Goal: Task Accomplishment & Management: Manage account settings

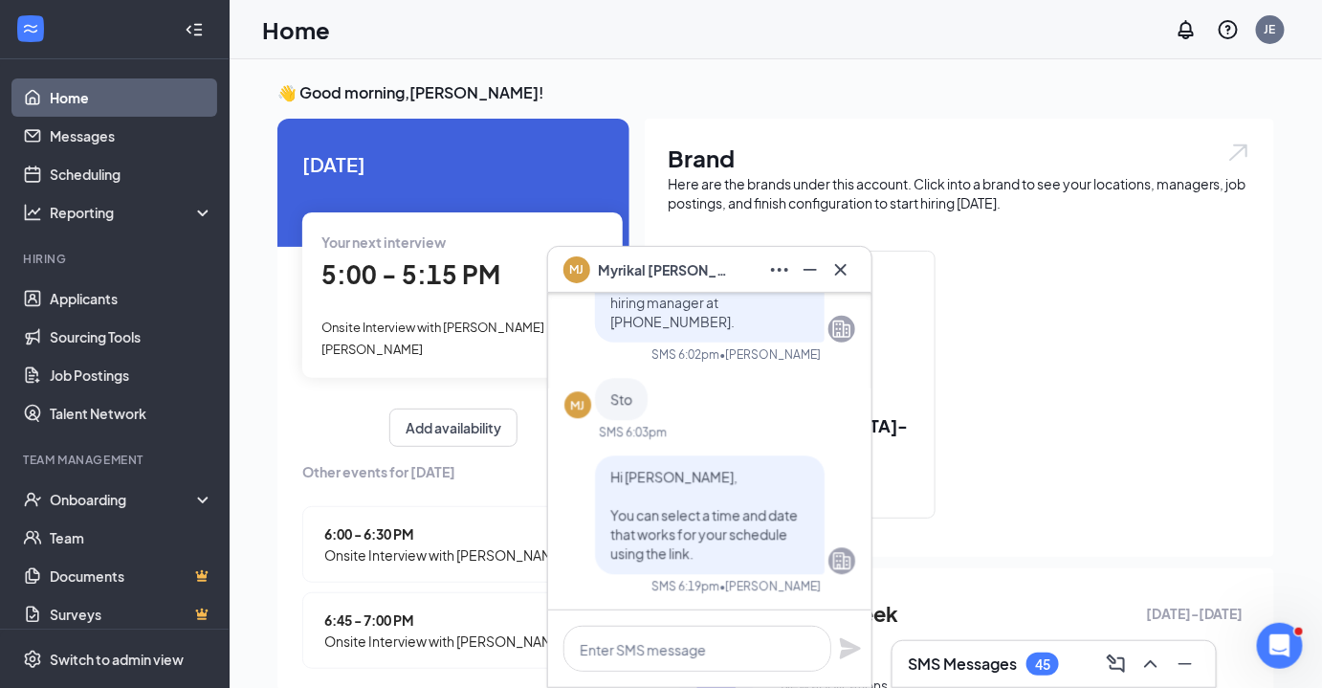
click at [846, 277] on icon "Cross" at bounding box center [840, 269] width 23 height 23
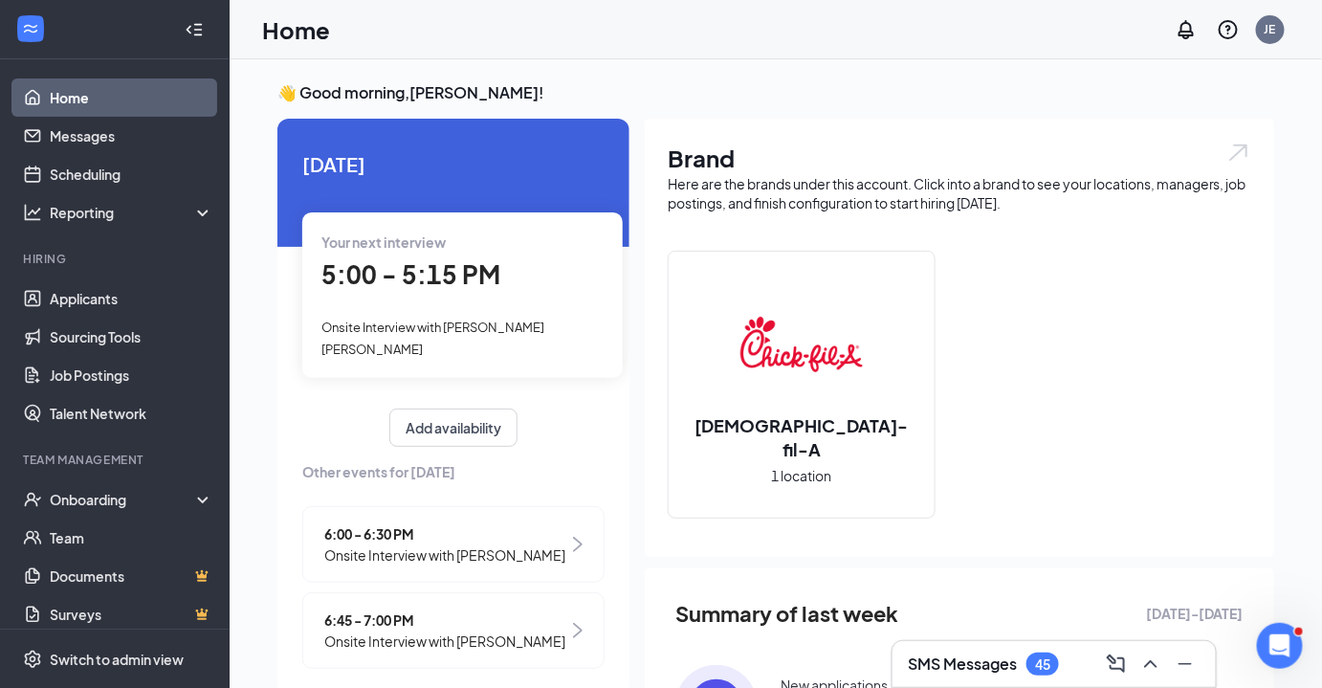
click at [977, 658] on h3 "SMS Messages" at bounding box center [962, 663] width 109 height 21
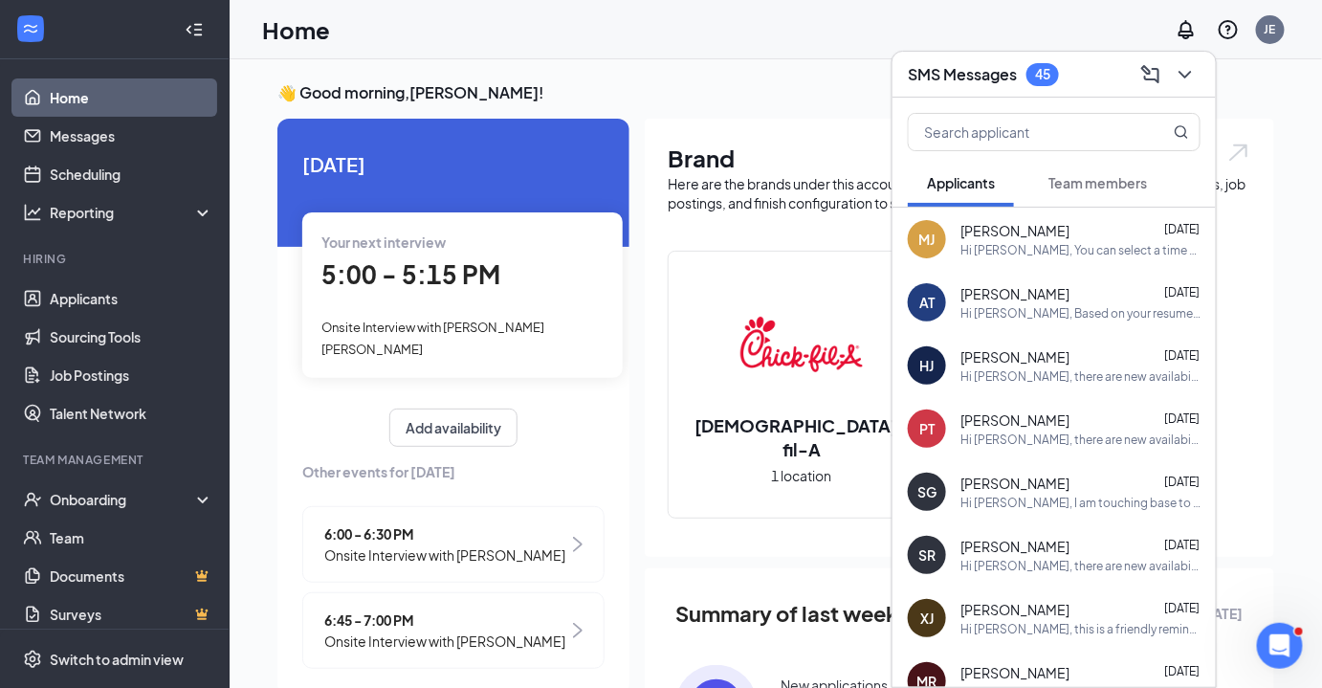
click at [1087, 207] on button "Team members" at bounding box center [1097, 183] width 137 height 48
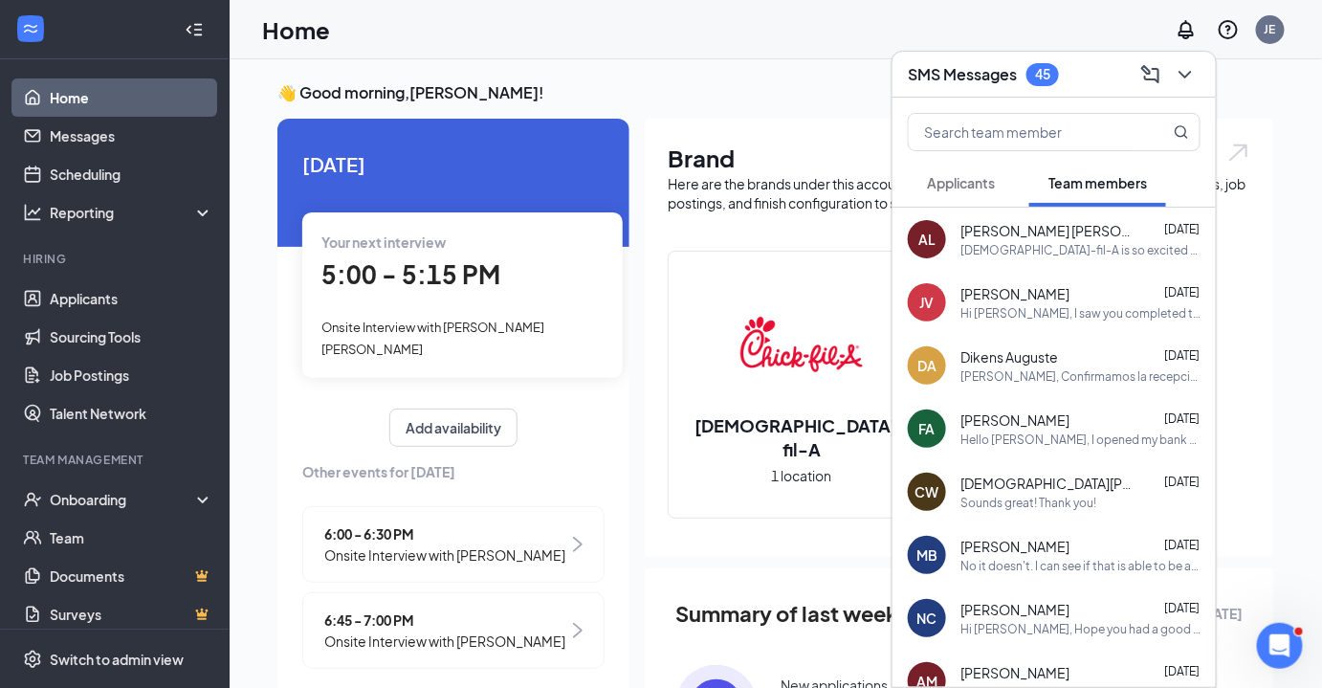
click at [1090, 86] on div "SMS Messages 45" at bounding box center [1054, 74] width 293 height 30
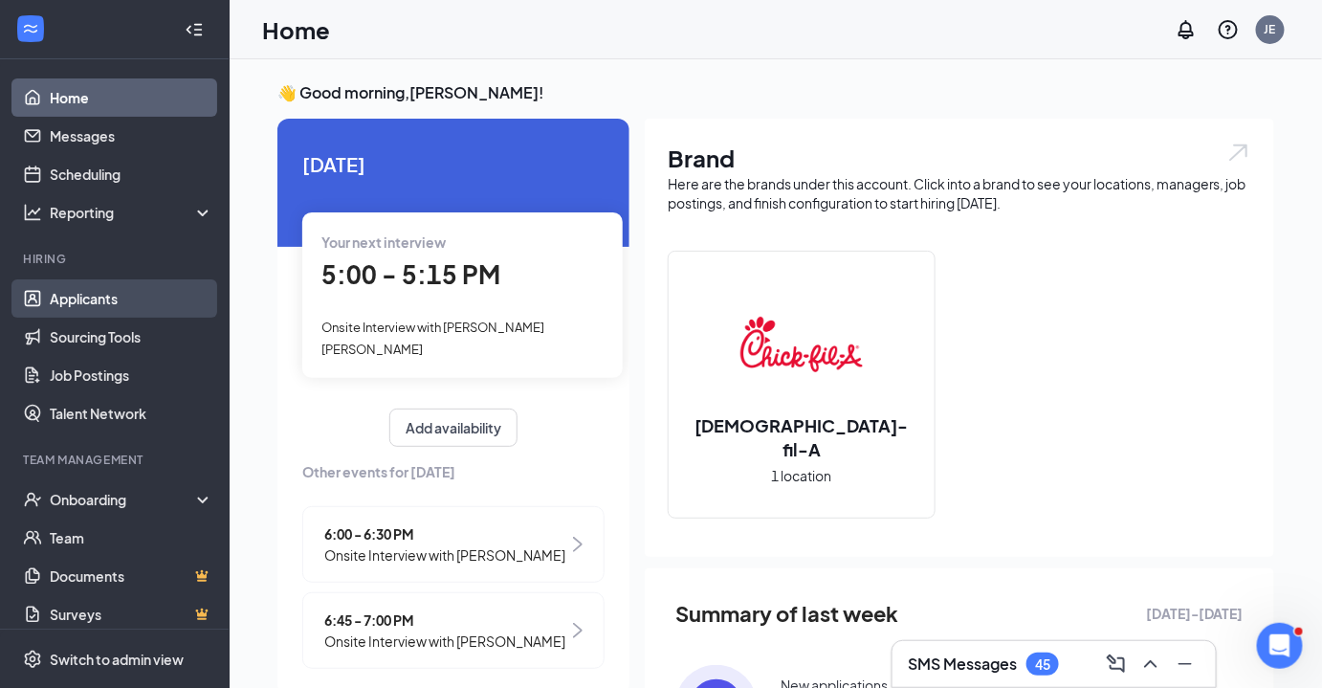
click at [76, 299] on link "Applicants" at bounding box center [132, 298] width 164 height 38
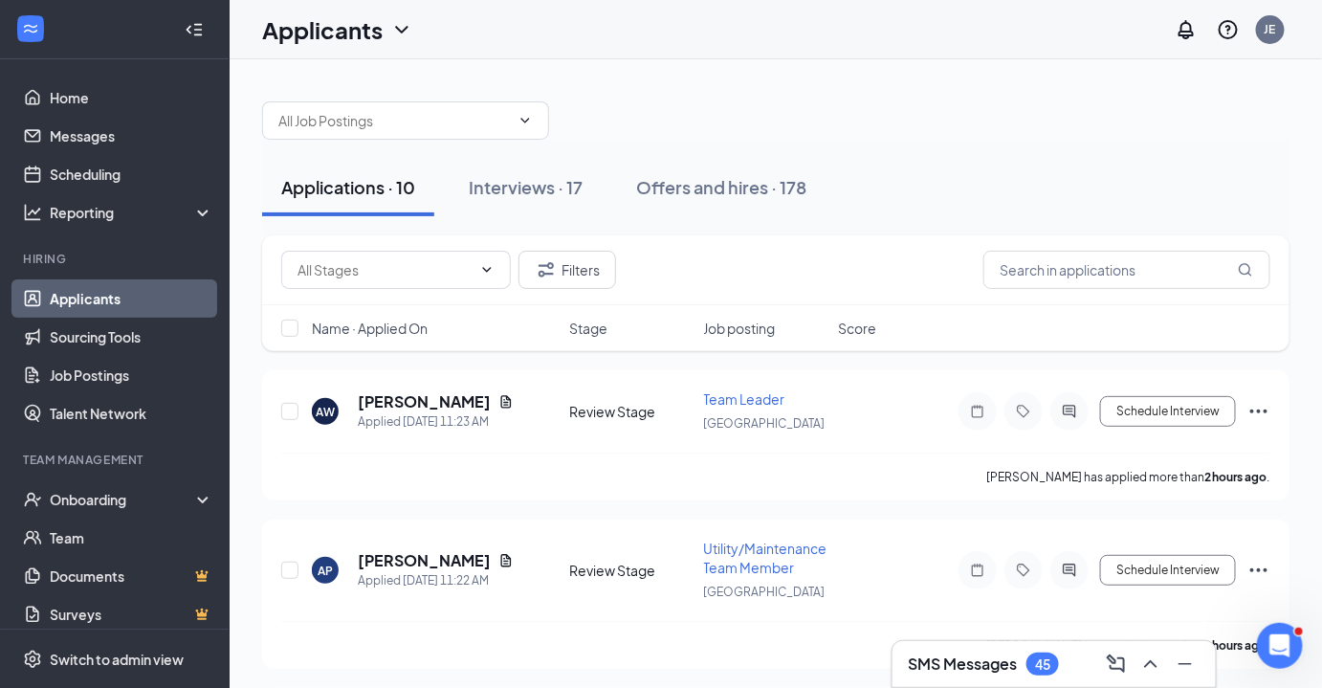
click at [1019, 667] on div "SMS Messages 45" at bounding box center [983, 663] width 151 height 23
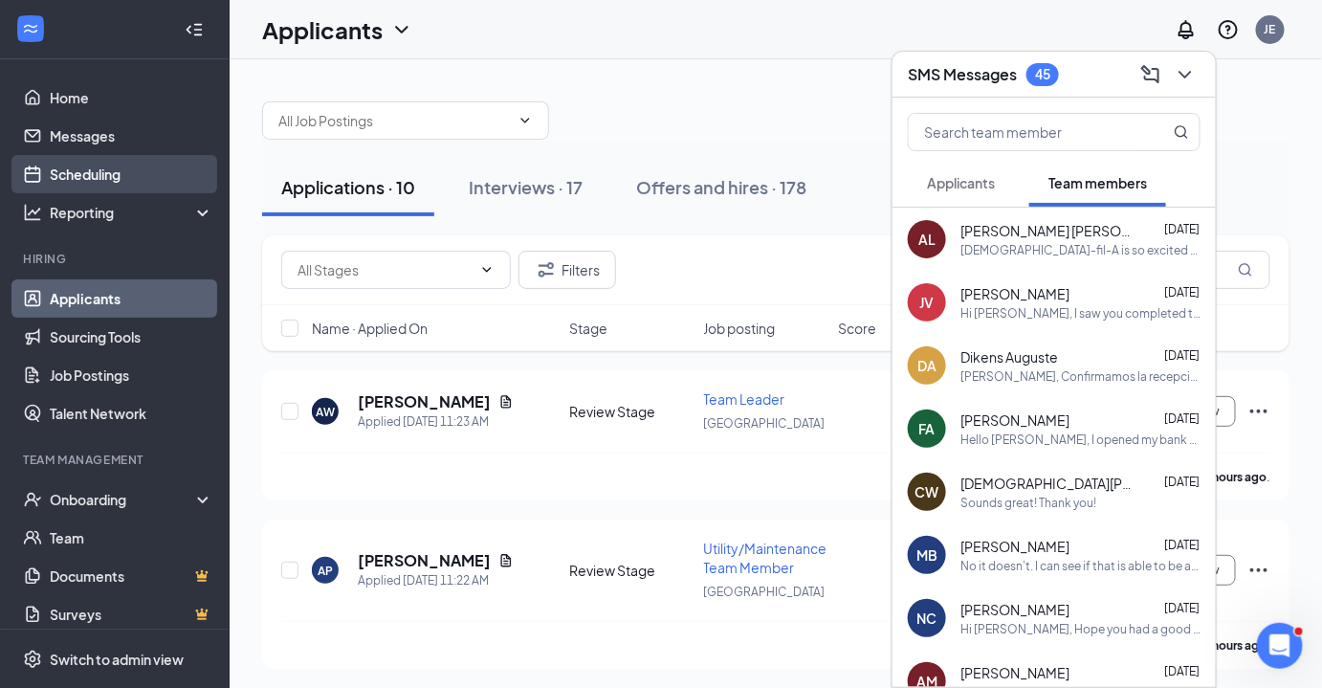
click at [79, 160] on link "Scheduling" at bounding box center [132, 174] width 164 height 38
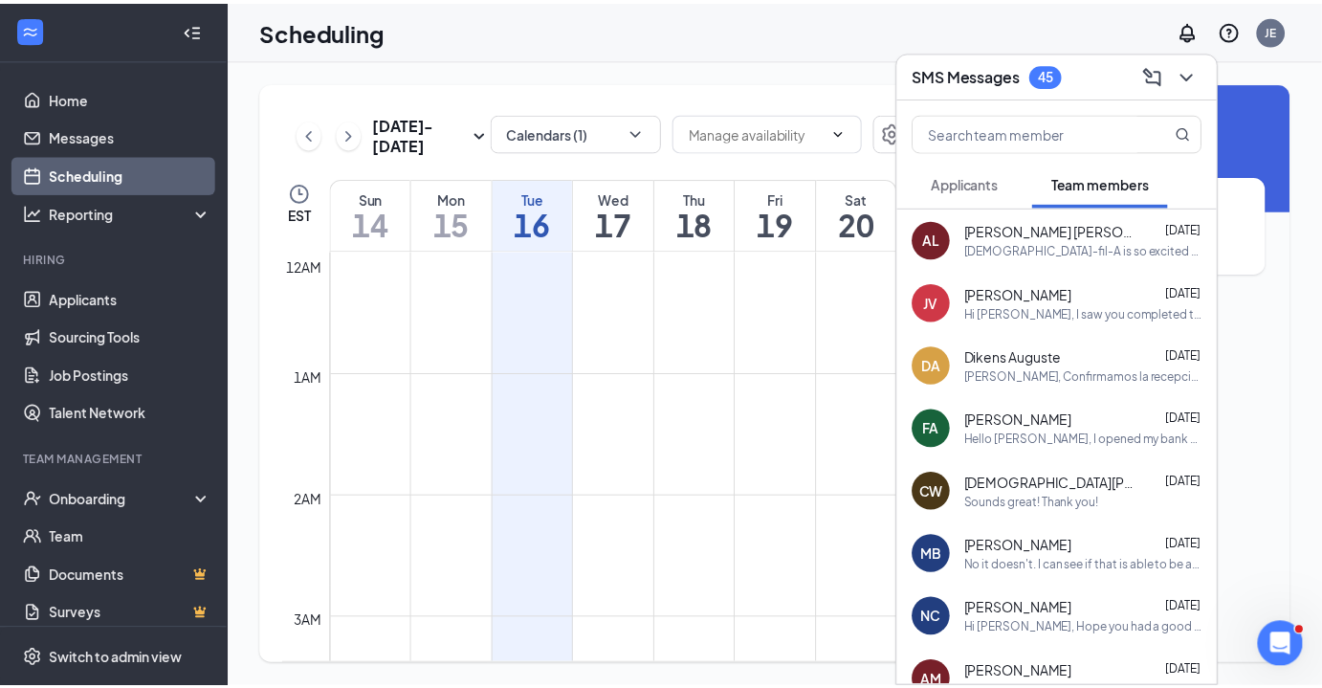
scroll to position [940, 0]
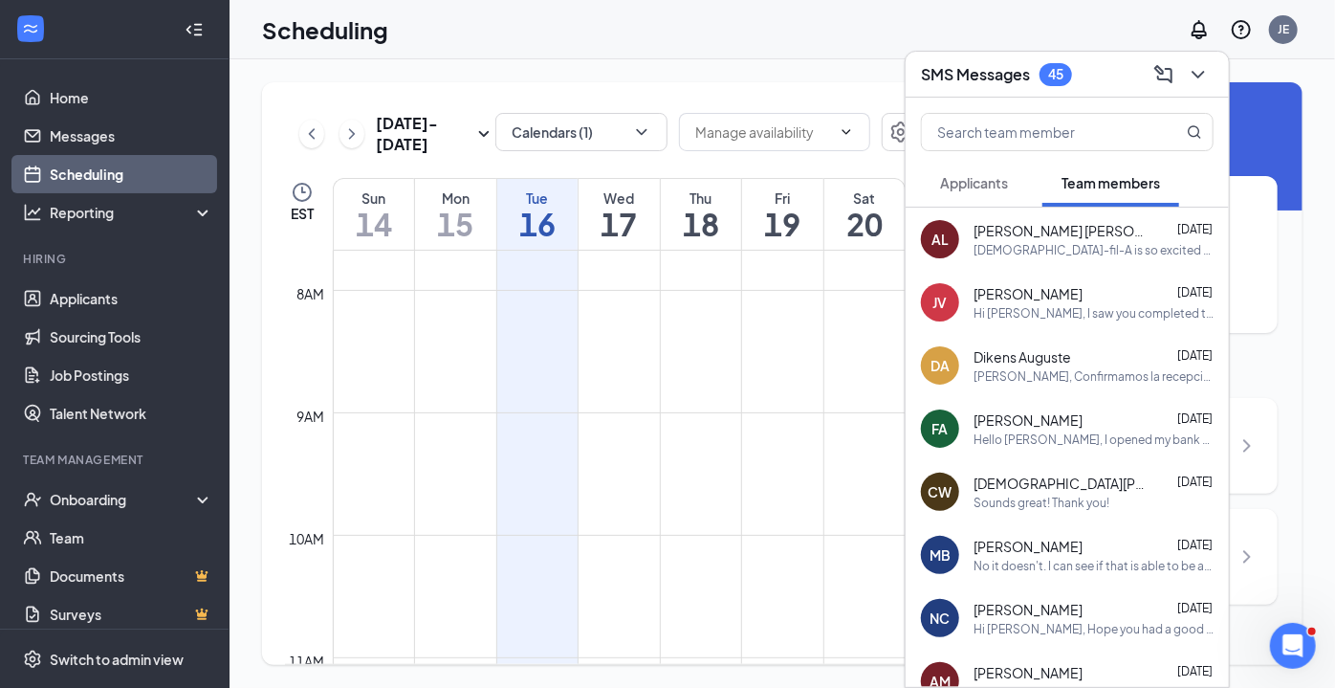
click at [982, 78] on h3 "SMS Messages" at bounding box center [975, 74] width 109 height 21
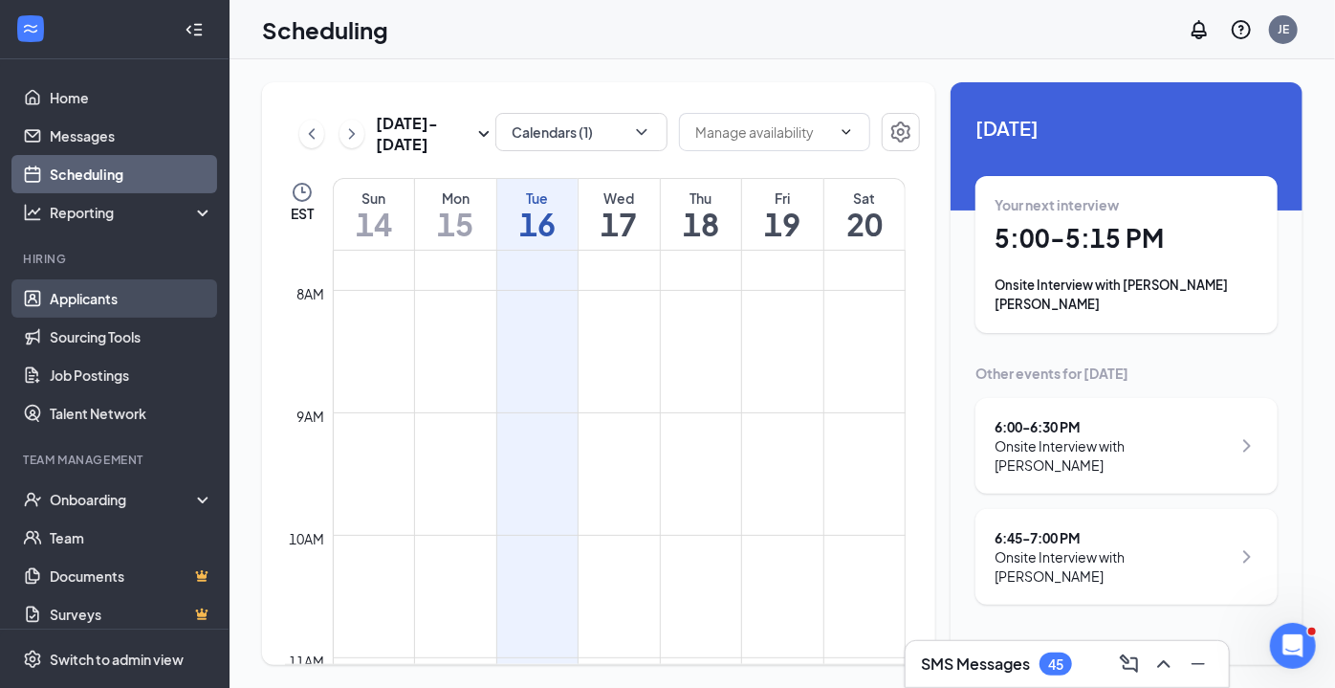
click at [127, 312] on link "Applicants" at bounding box center [132, 298] width 164 height 38
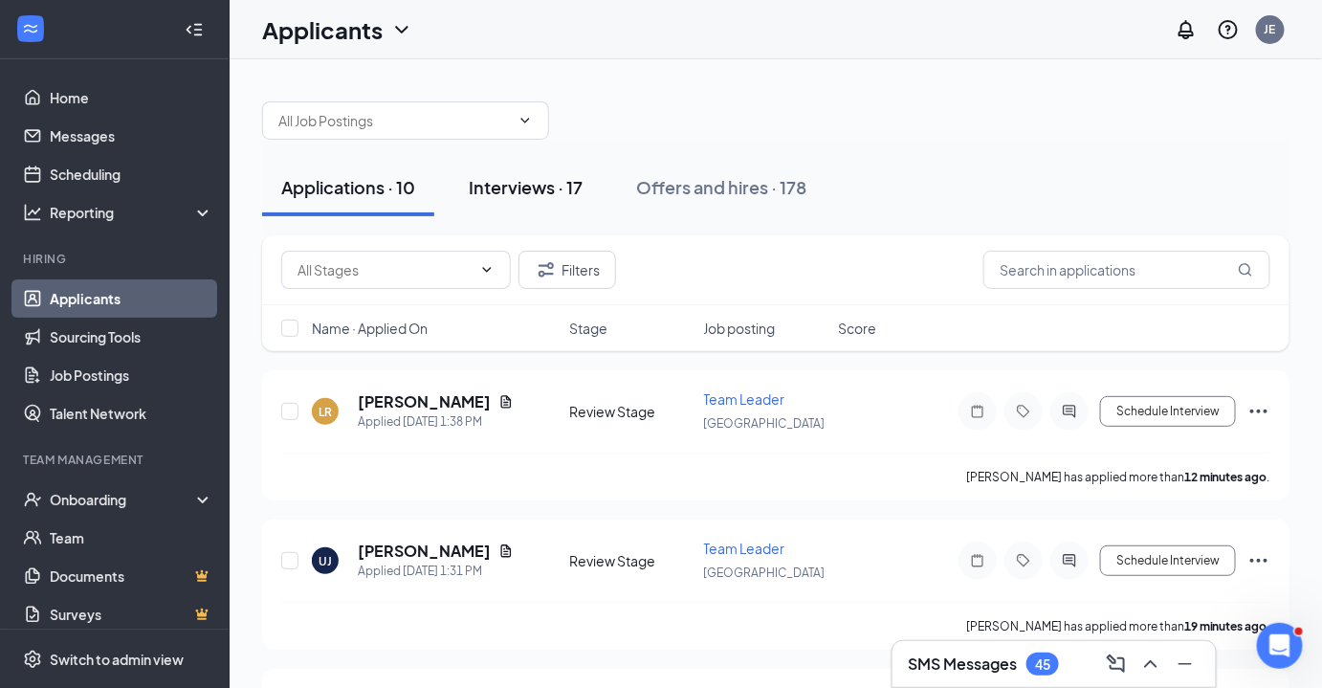
click at [539, 194] on div "Interviews · 17" at bounding box center [526, 187] width 114 height 24
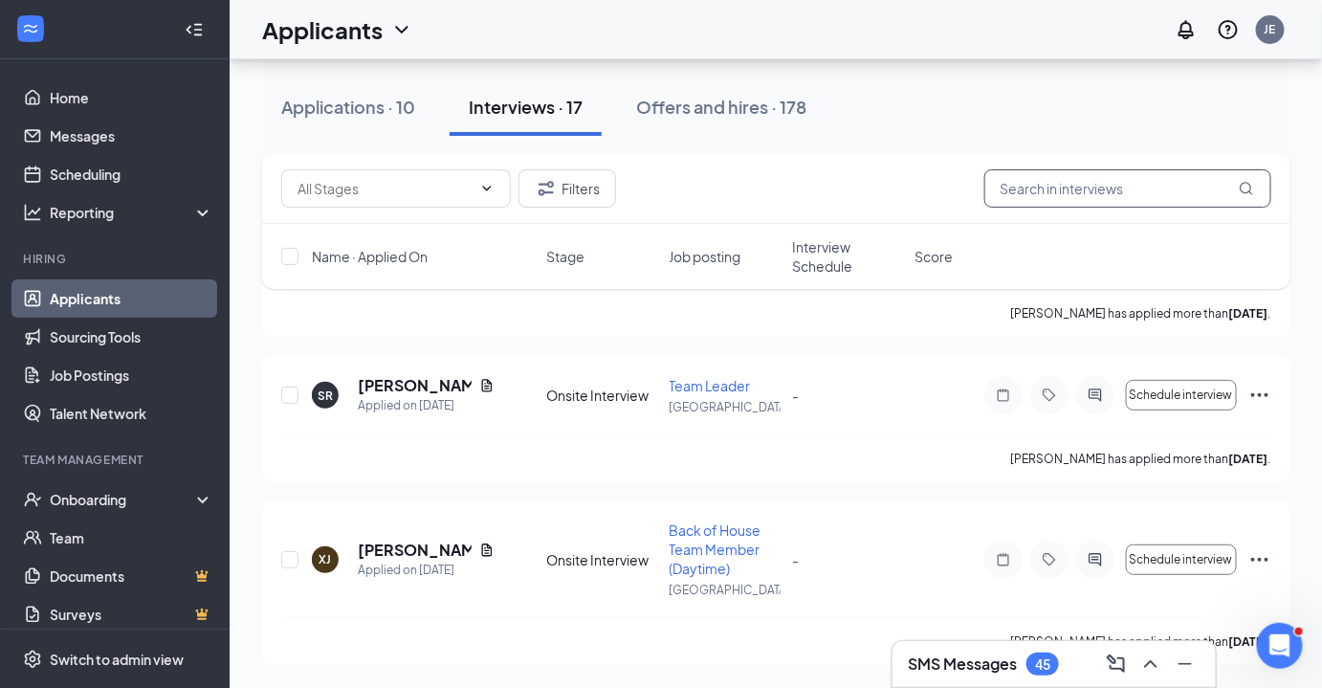
scroll to position [2499, 0]
click at [381, 119] on button "Applications · 10" at bounding box center [348, 106] width 172 height 57
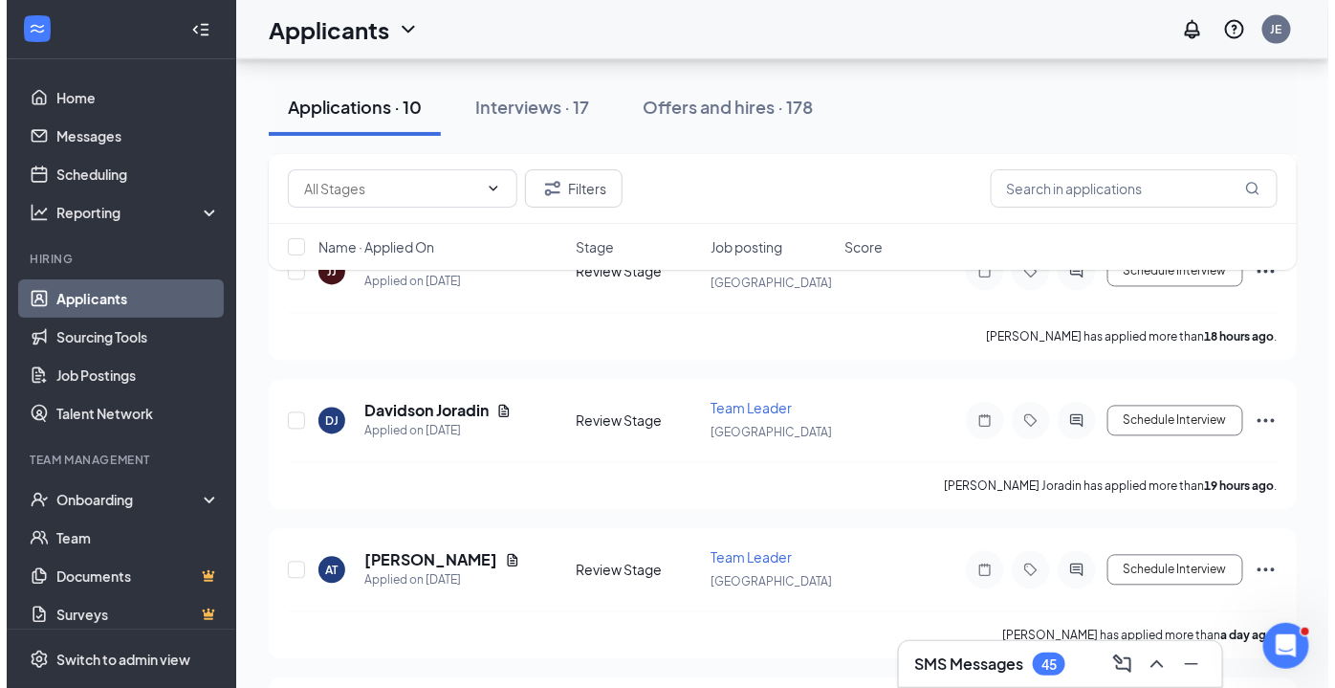
scroll to position [1219, 0]
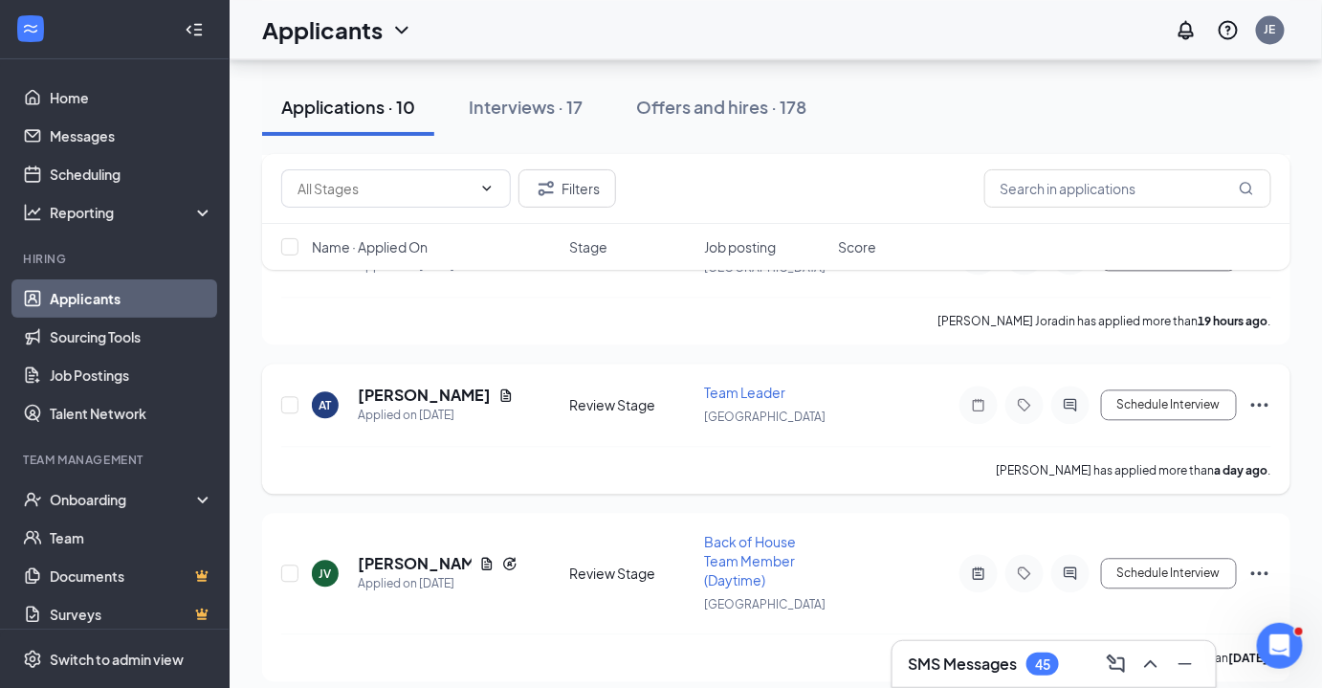
click at [418, 387] on h5 "[PERSON_NAME]" at bounding box center [424, 395] width 133 height 21
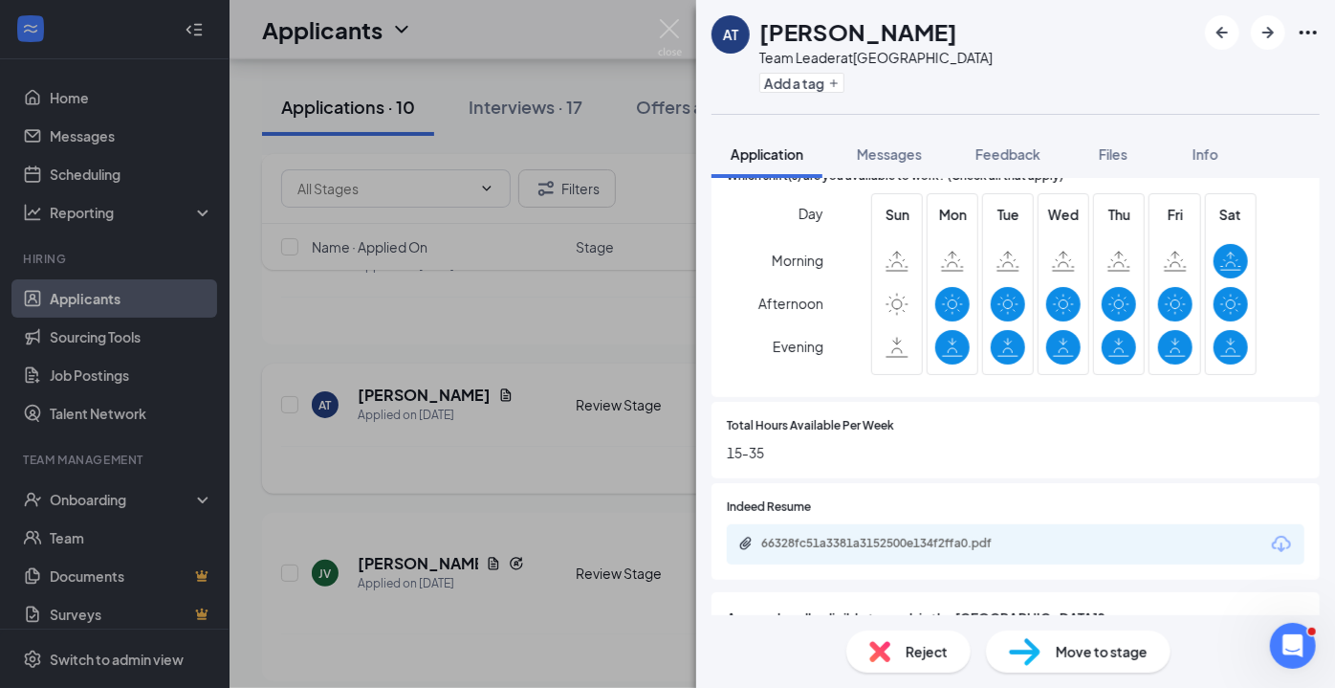
scroll to position [695, 0]
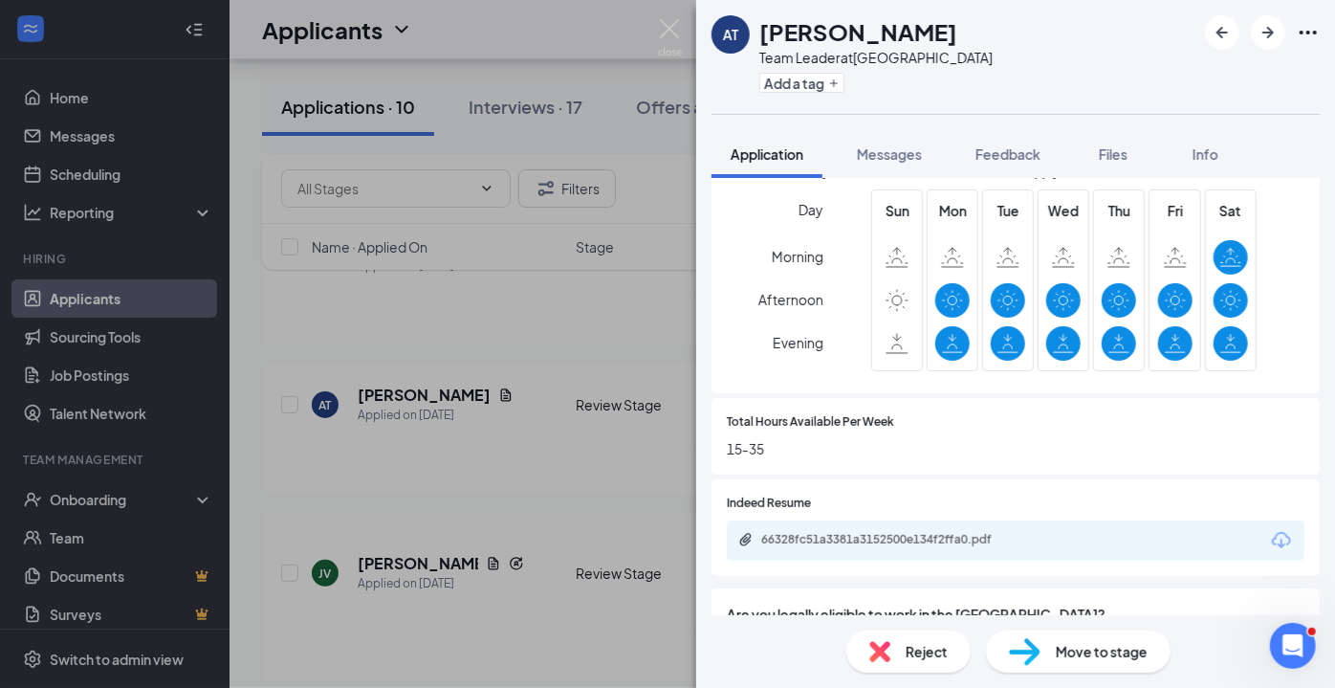
click at [908, 540] on div "66328fc51a3381a3152500e134f2ffa0.pdf" at bounding box center [895, 539] width 268 height 15
click at [885, 158] on span "Messages" at bounding box center [889, 153] width 65 height 17
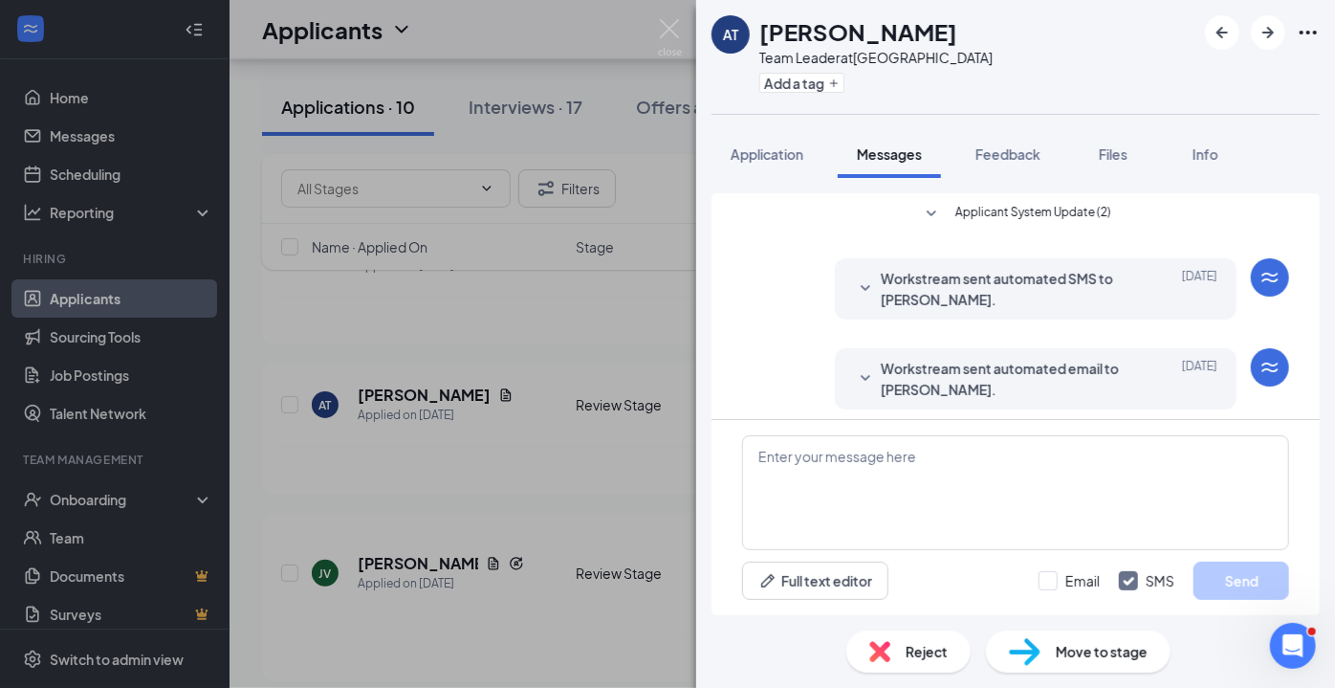
click at [971, 381] on span "Workstream sent automated email to [PERSON_NAME]." at bounding box center [1006, 379] width 251 height 42
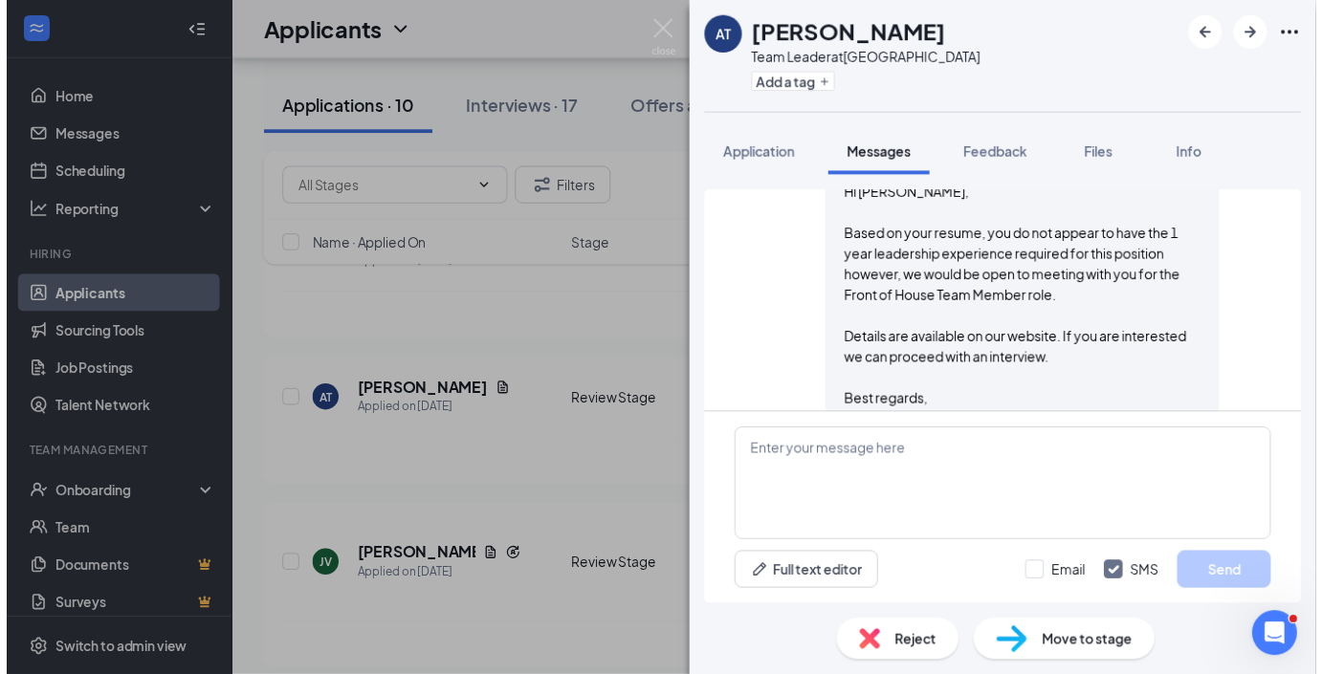
scroll to position [459, 0]
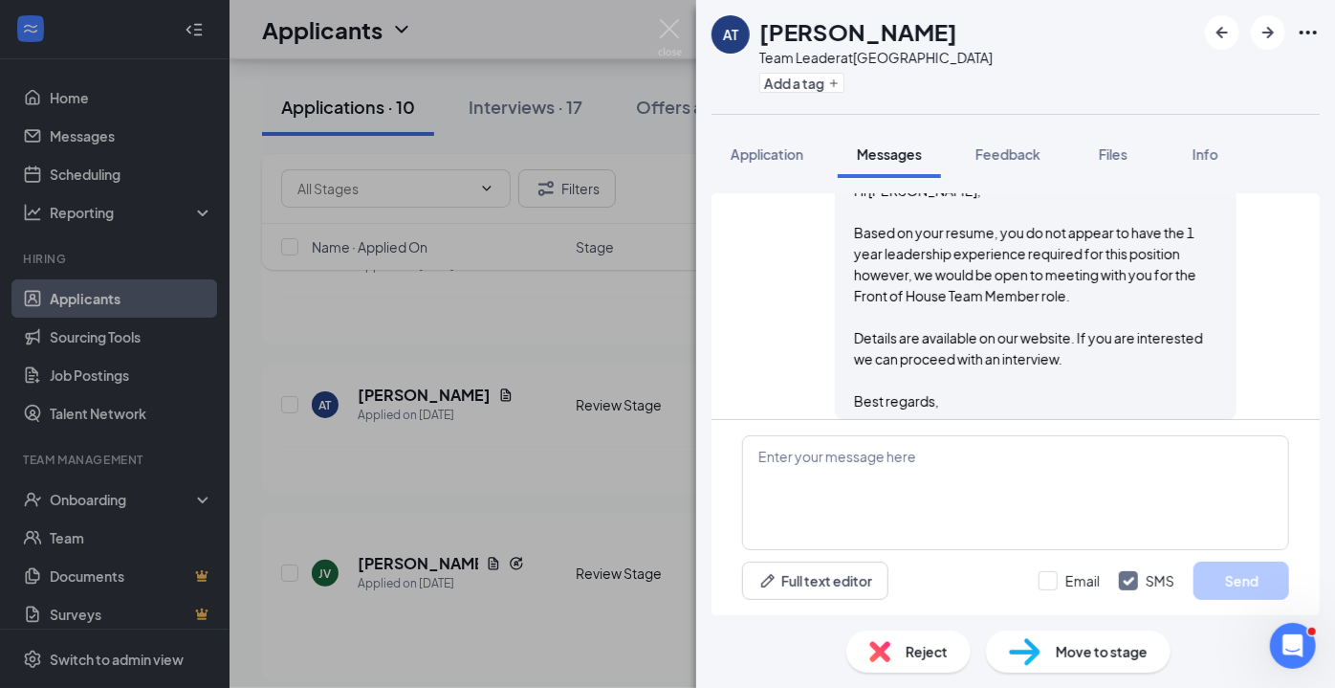
click at [676, 32] on img at bounding box center [670, 37] width 24 height 37
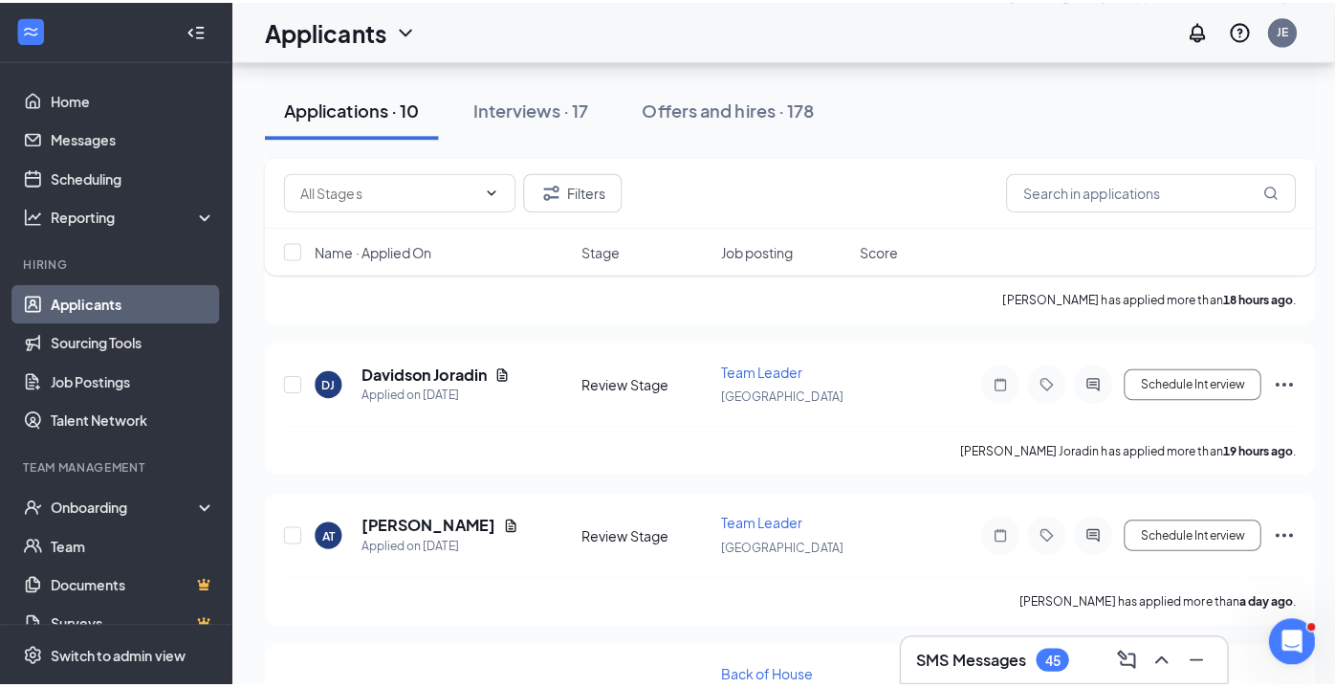
scroll to position [1095, 0]
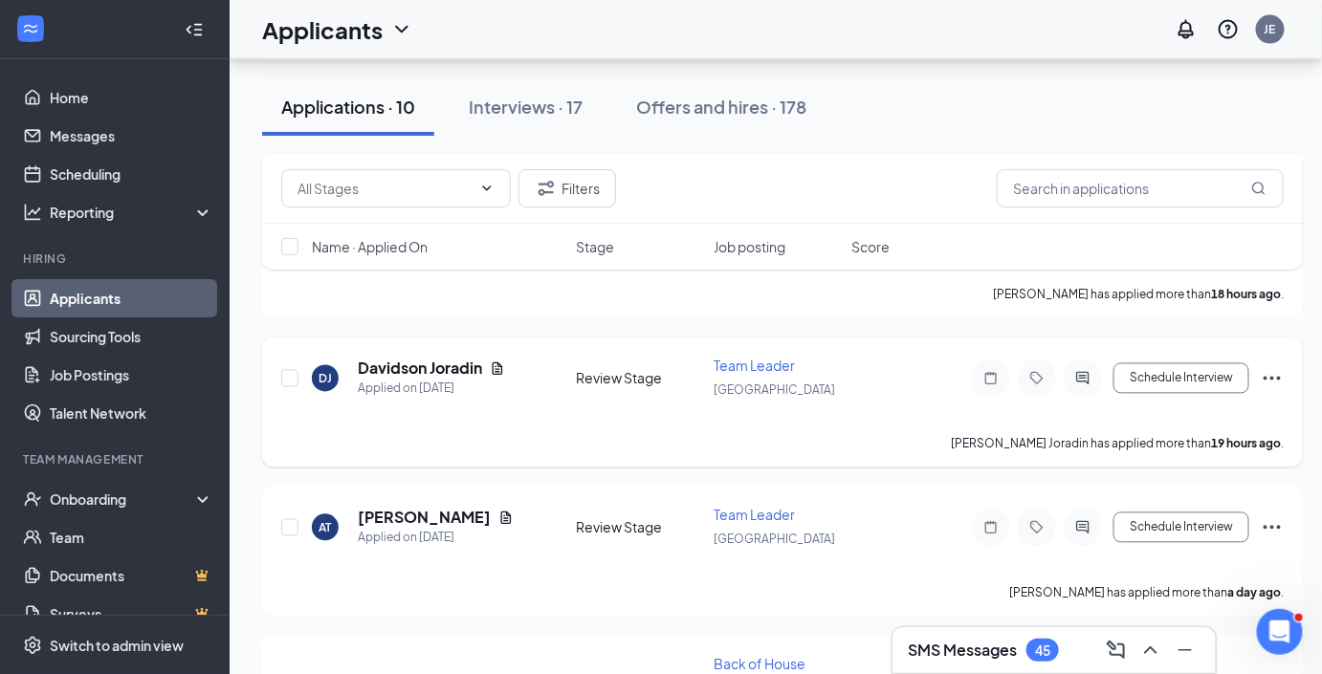
click at [1080, 373] on icon "ActiveChat" at bounding box center [1083, 379] width 12 height 12
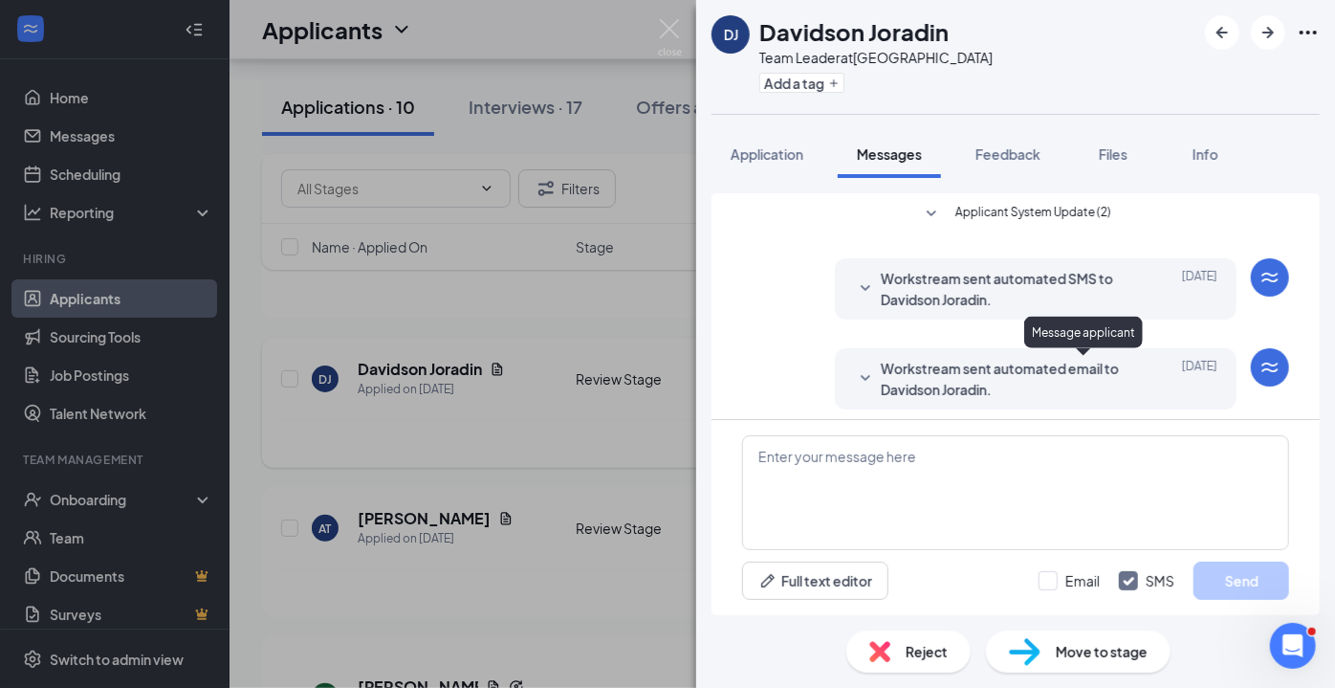
scroll to position [8, 0]
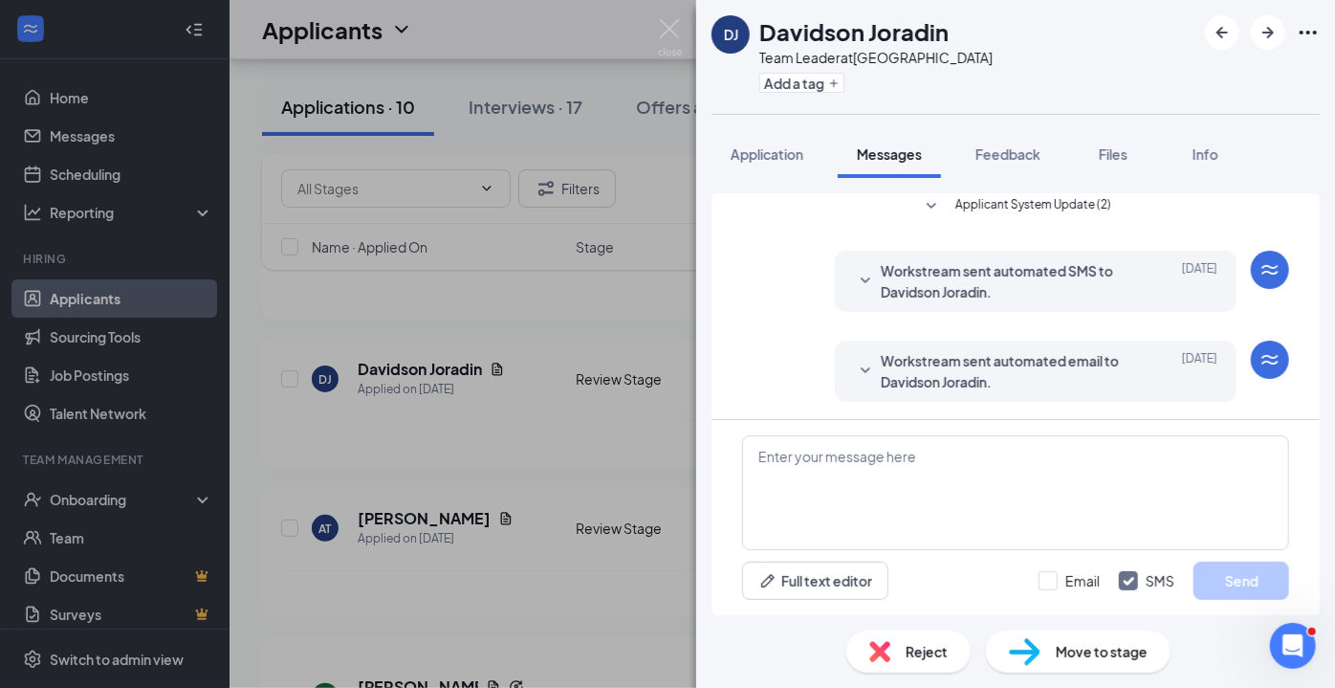
click at [964, 385] on span "Workstream sent automated email to Davidson Joradin." at bounding box center [1006, 371] width 251 height 42
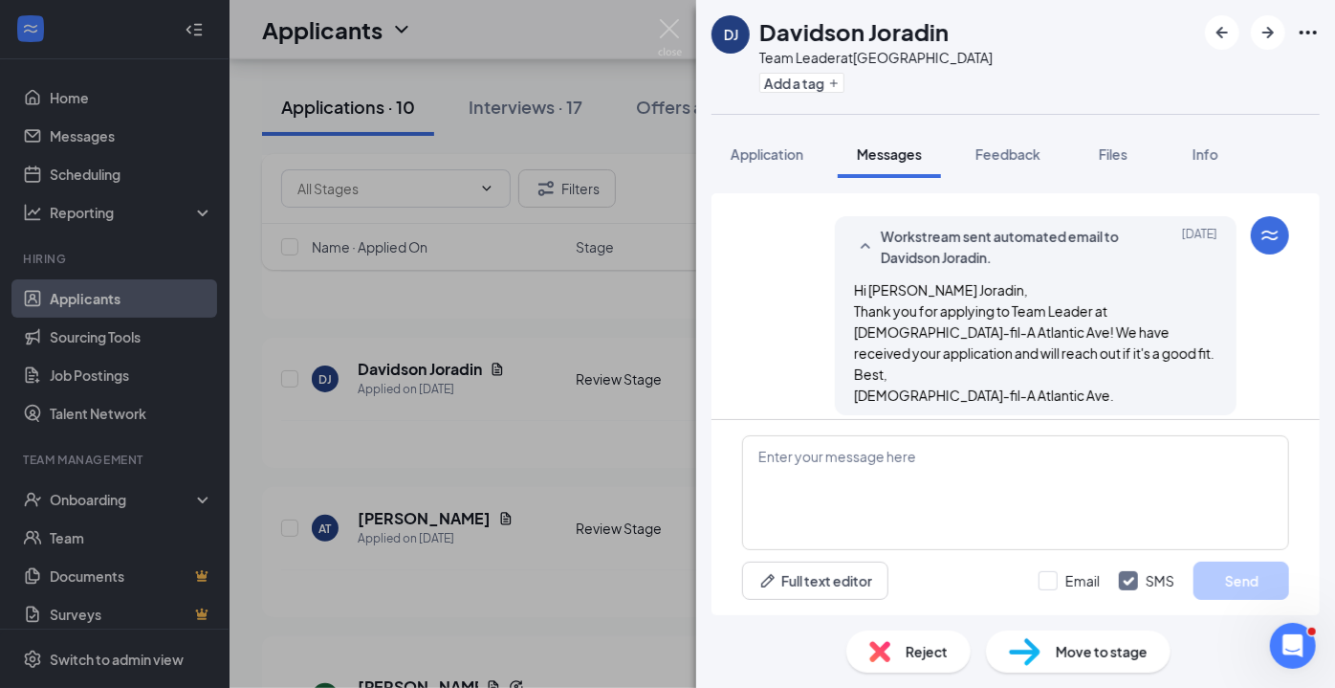
scroll to position [145, 0]
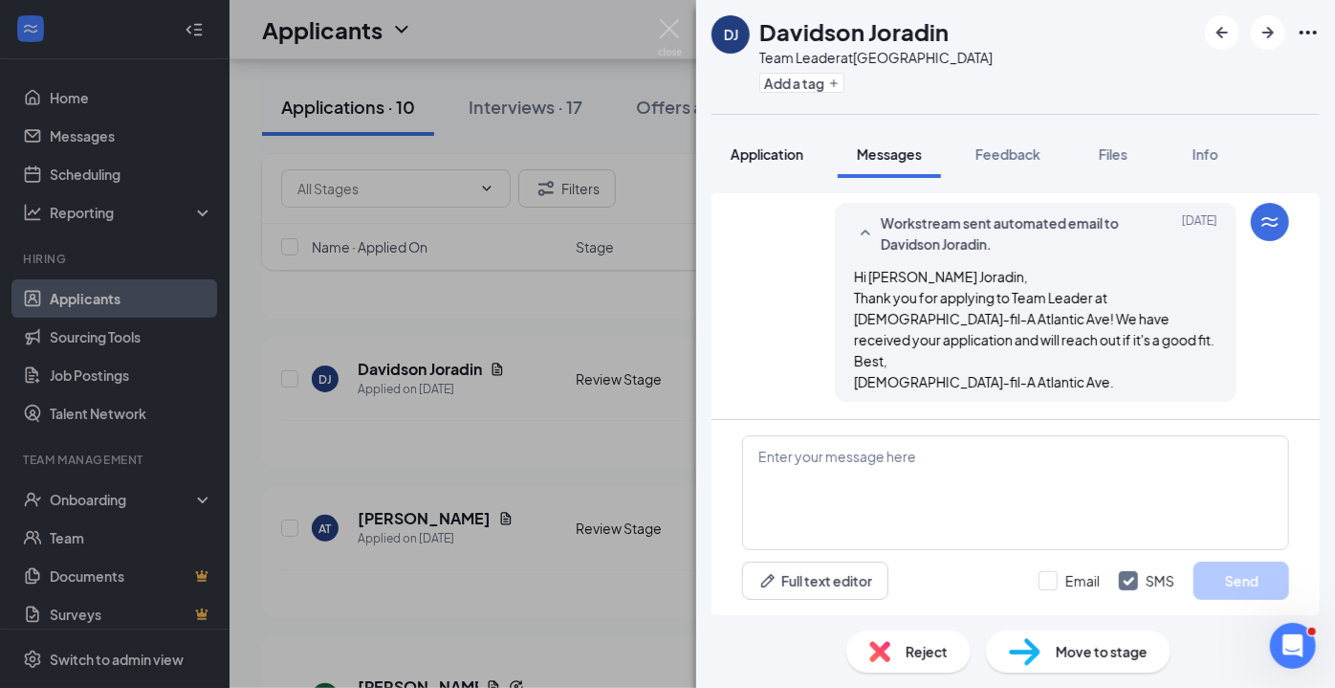
click at [774, 154] on span "Application" at bounding box center [767, 153] width 73 height 17
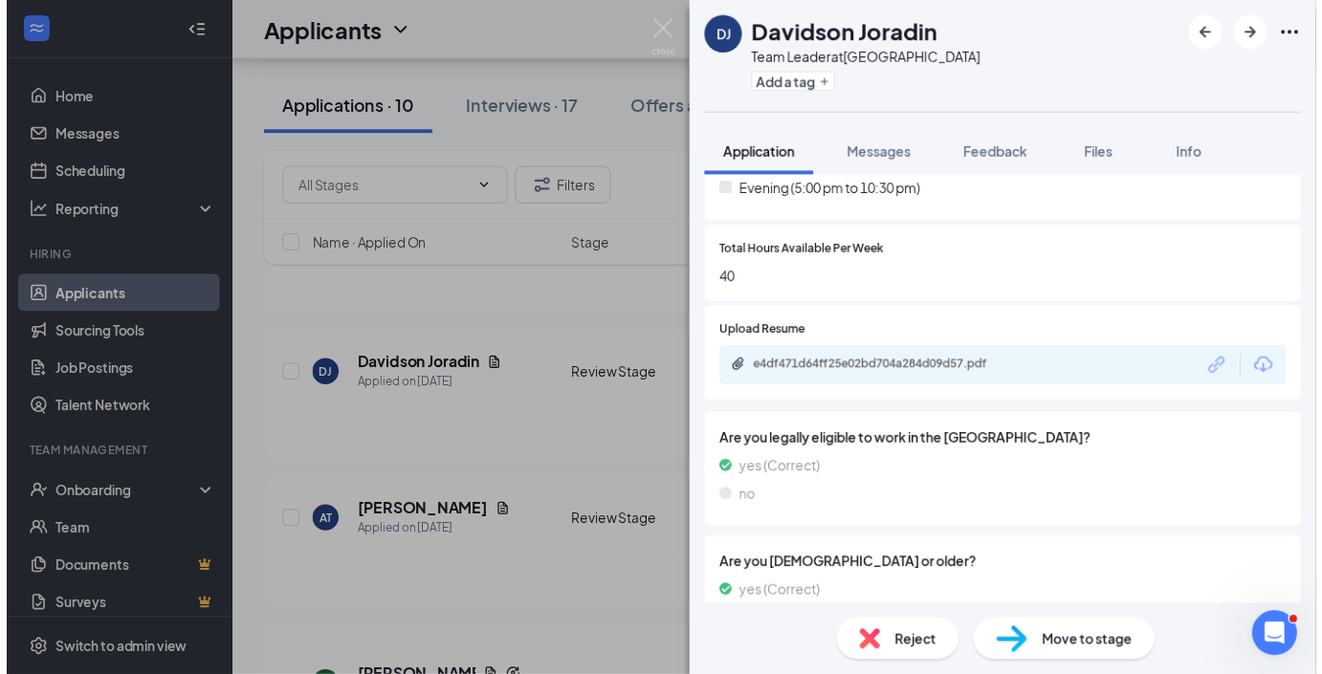
scroll to position [615, 0]
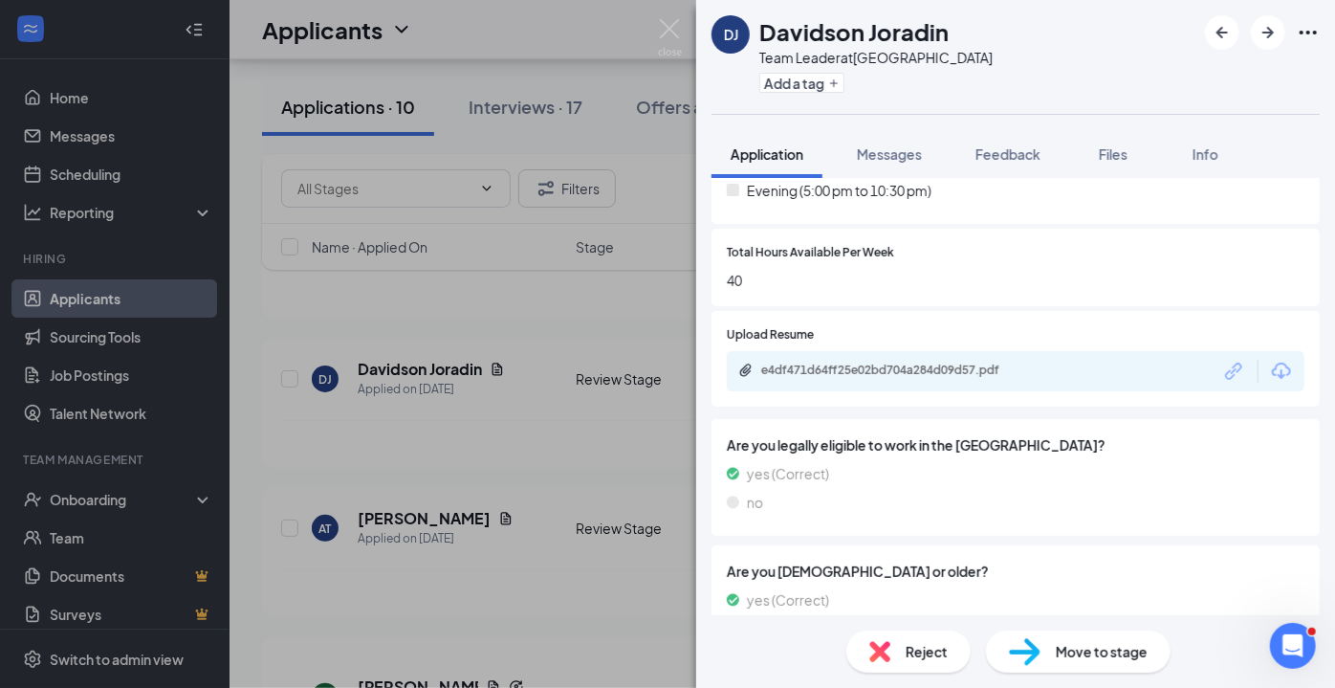
click at [935, 363] on div "e4df471d64ff25e02bd704a284d09d57.pdf" at bounding box center [895, 370] width 268 height 15
click at [1072, 652] on span "Move to stage" at bounding box center [1102, 651] width 92 height 21
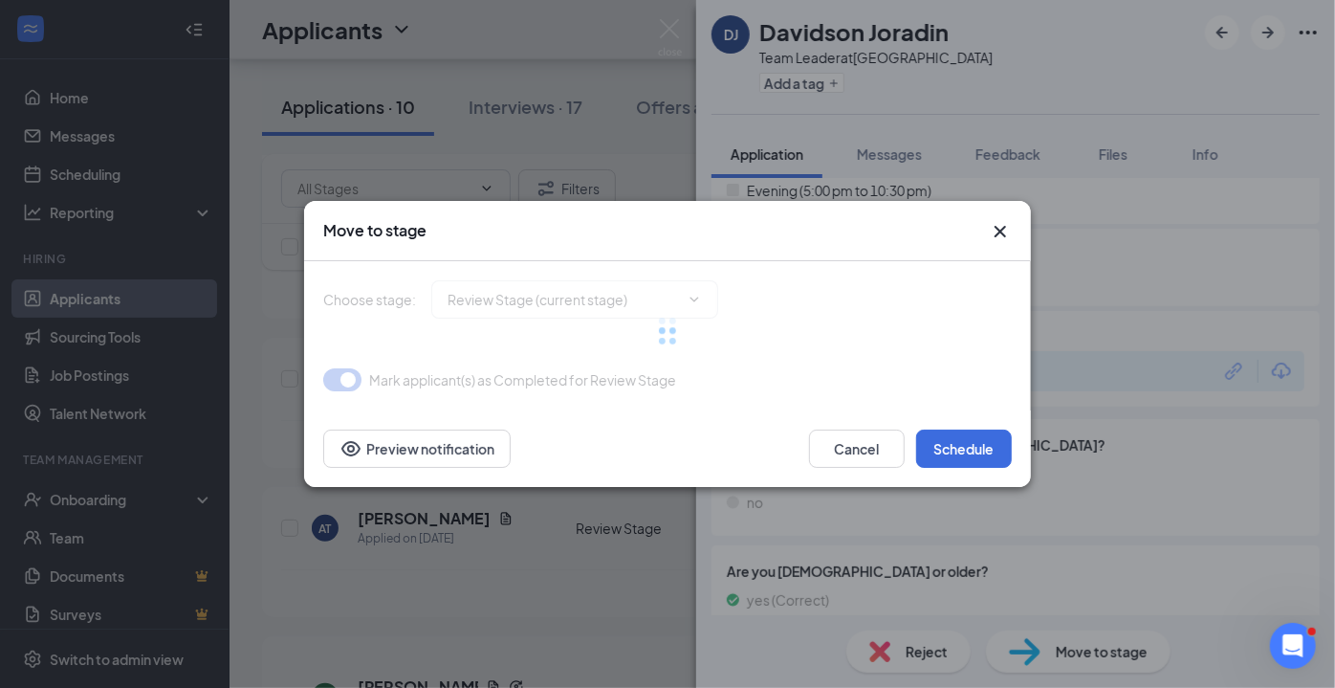
type input "Onsite Interview (next stage)"
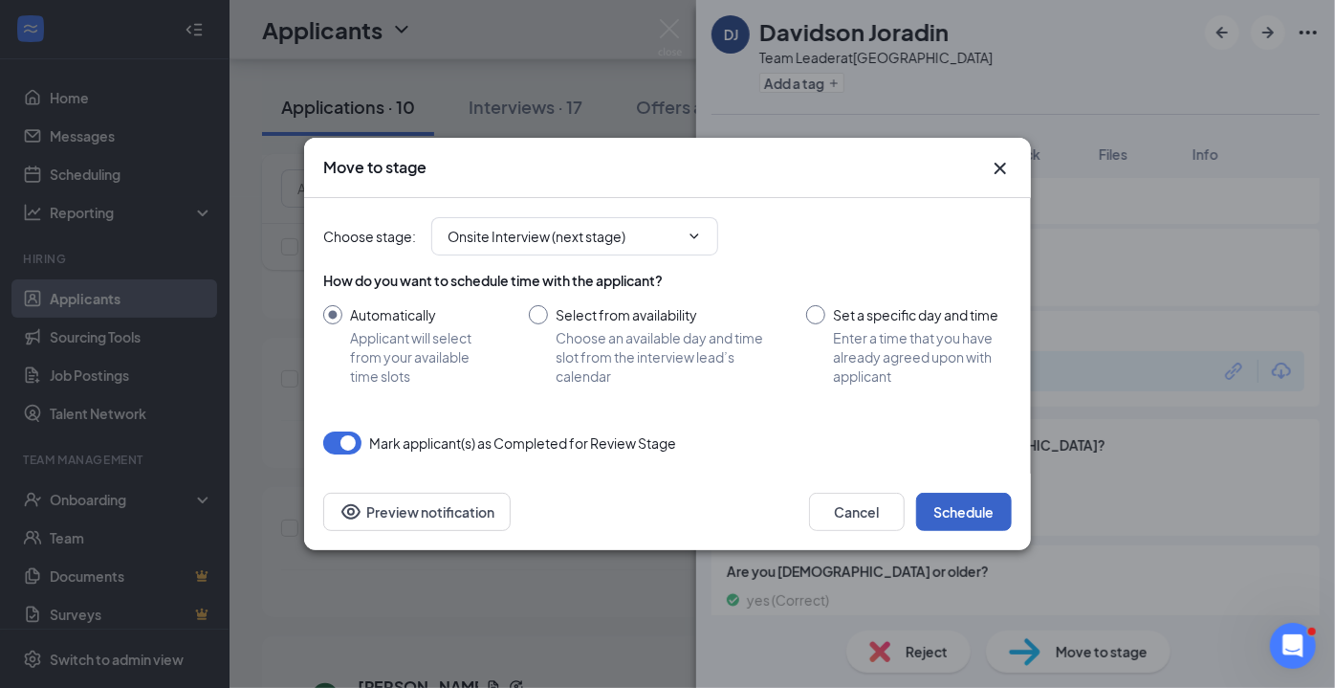
click at [951, 513] on button "Schedule" at bounding box center [964, 512] width 96 height 38
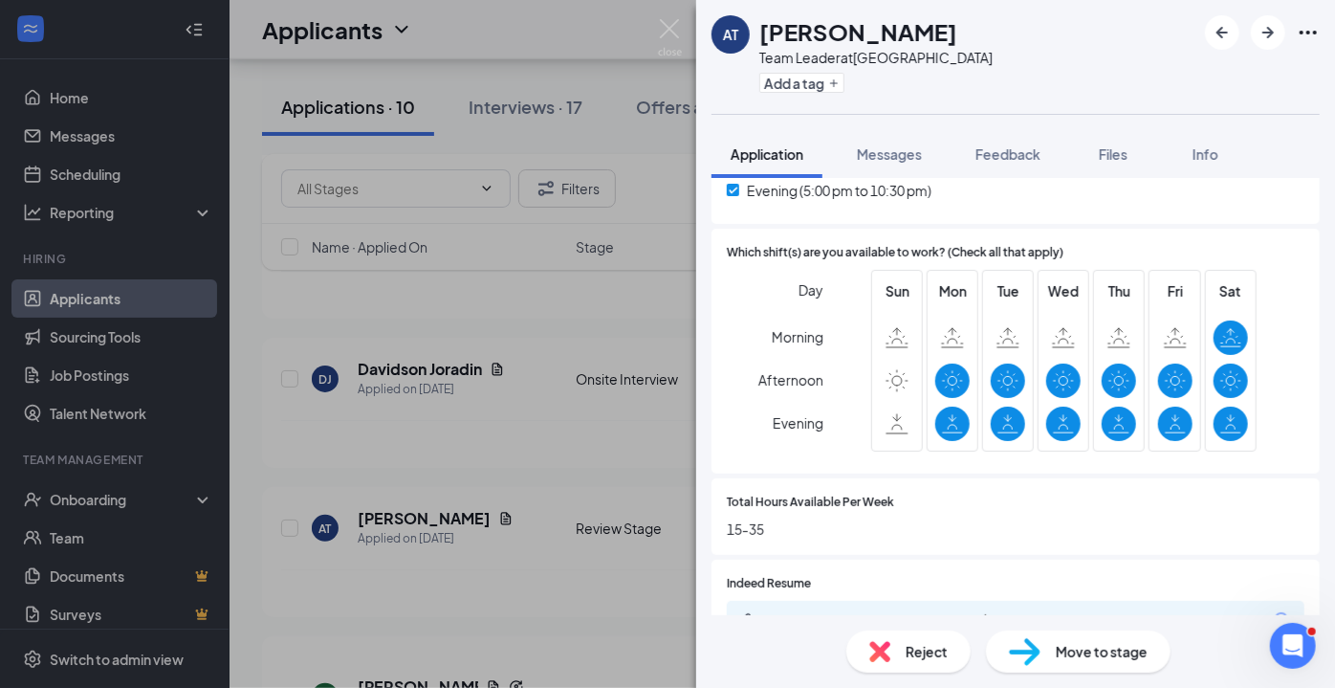
click at [681, 28] on img at bounding box center [670, 37] width 24 height 37
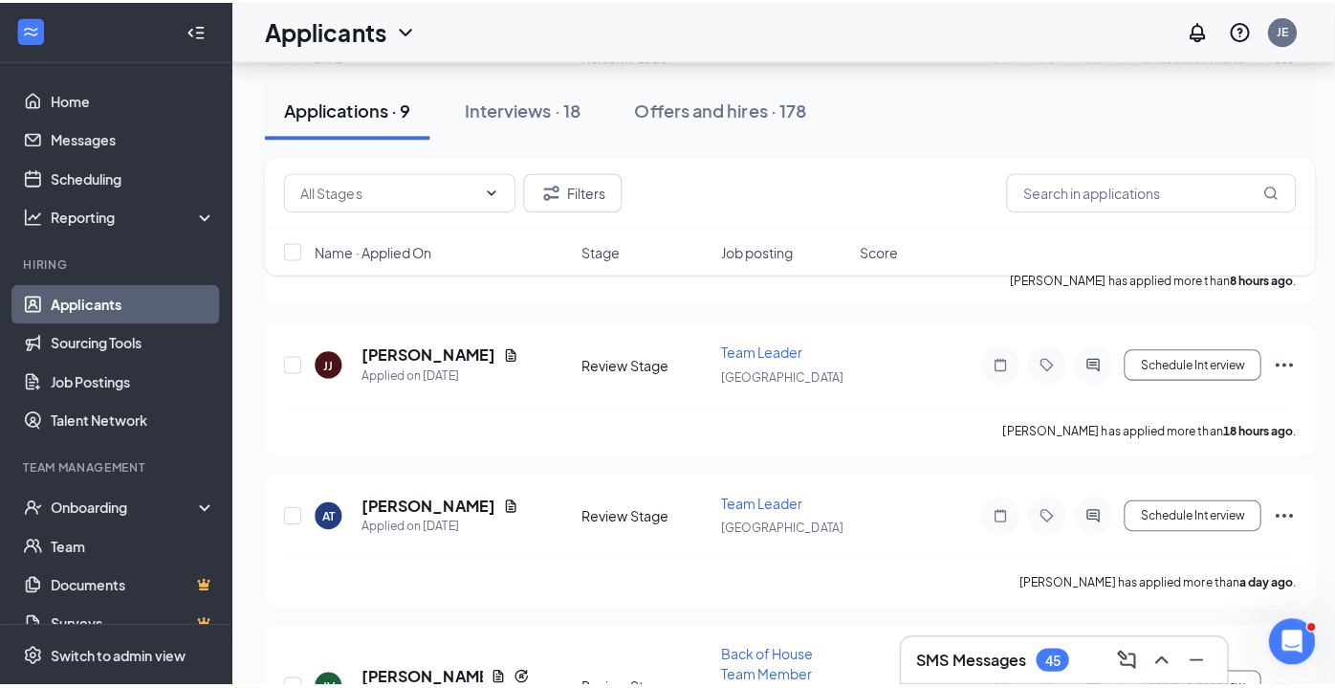
scroll to position [966, 0]
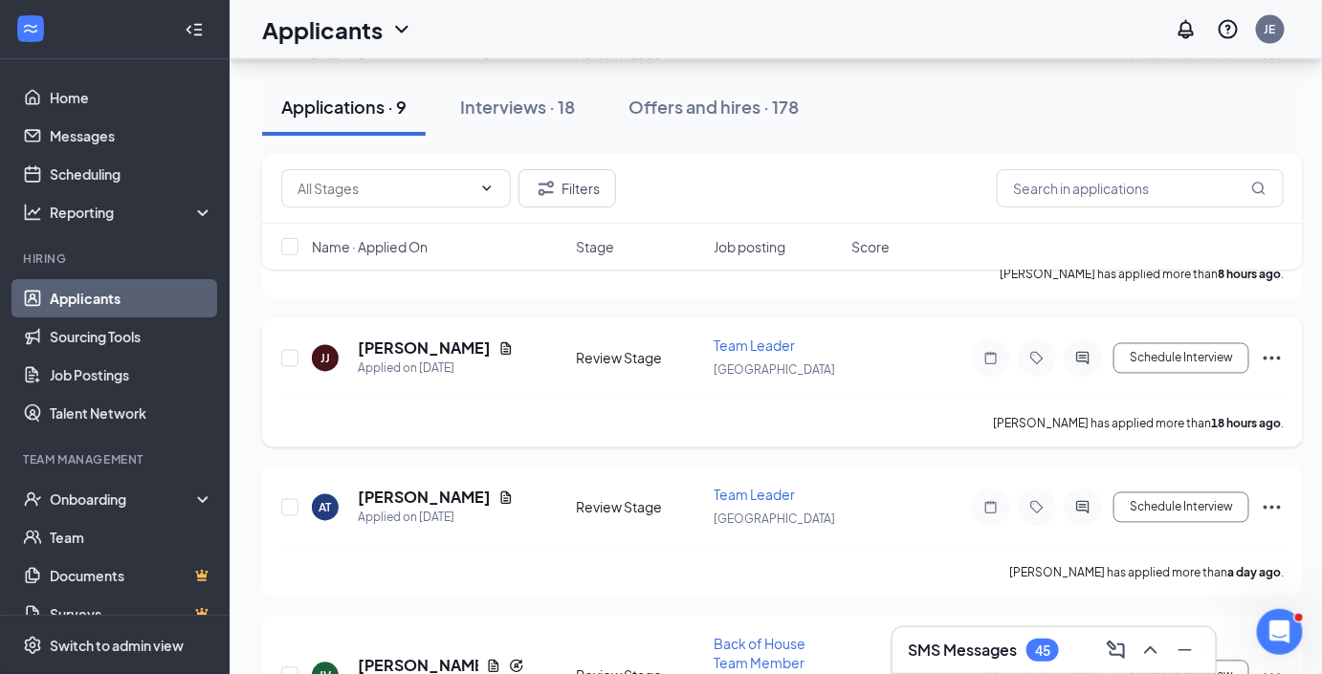
click at [447, 346] on h5 "[PERSON_NAME]" at bounding box center [424, 349] width 133 height 21
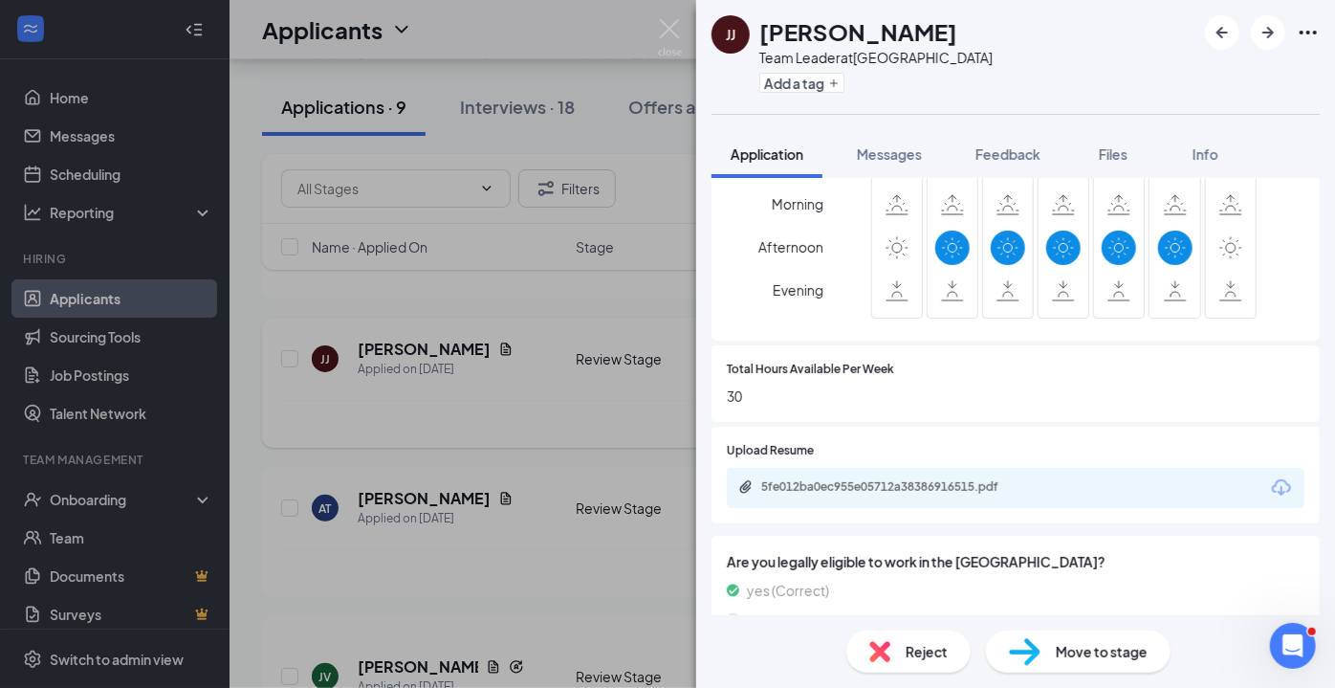
scroll to position [752, 0]
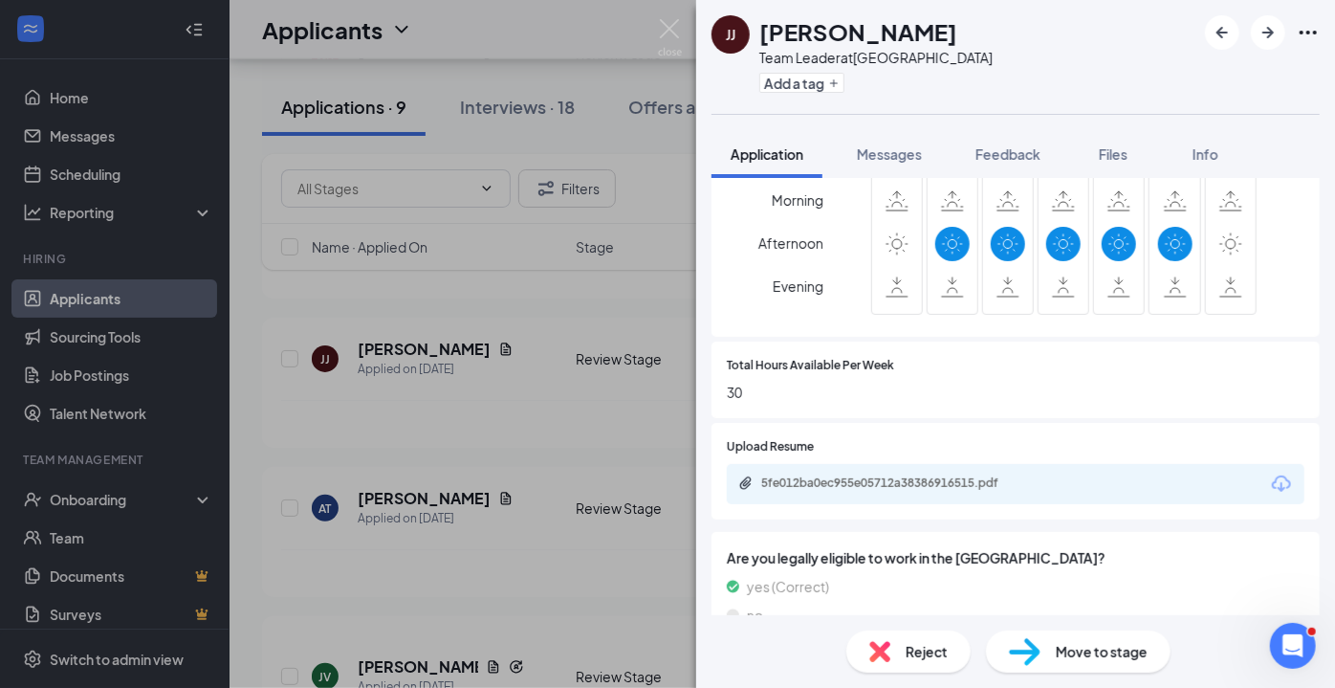
click at [951, 488] on div "5fe012ba0ec955e05712a38386916515.pdf" at bounding box center [895, 482] width 268 height 15
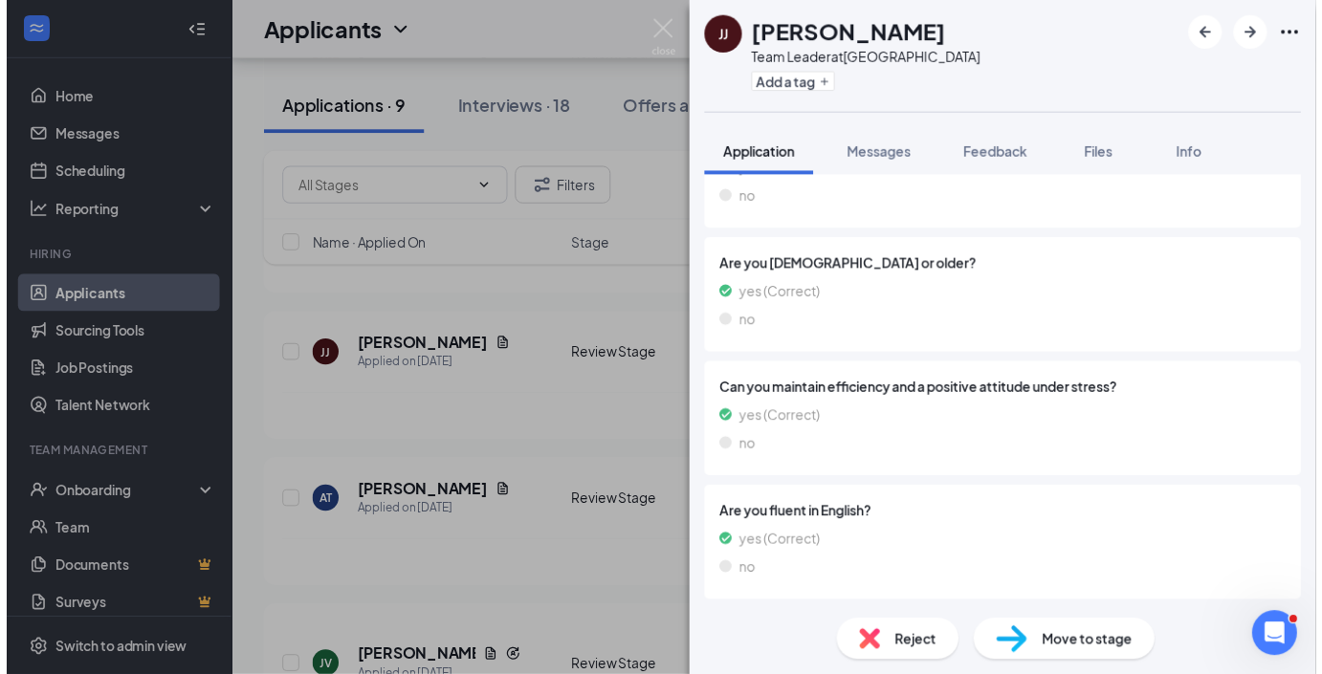
scroll to position [1160, 0]
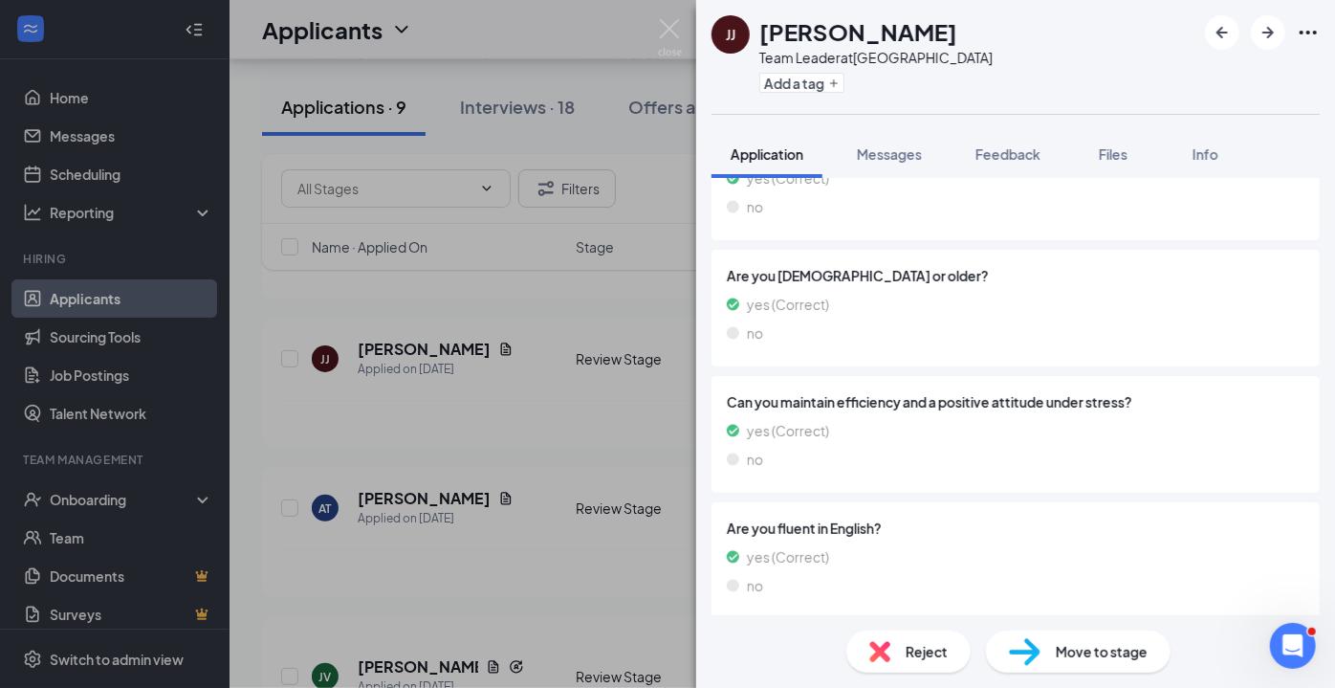
click at [671, 33] on img at bounding box center [670, 37] width 24 height 37
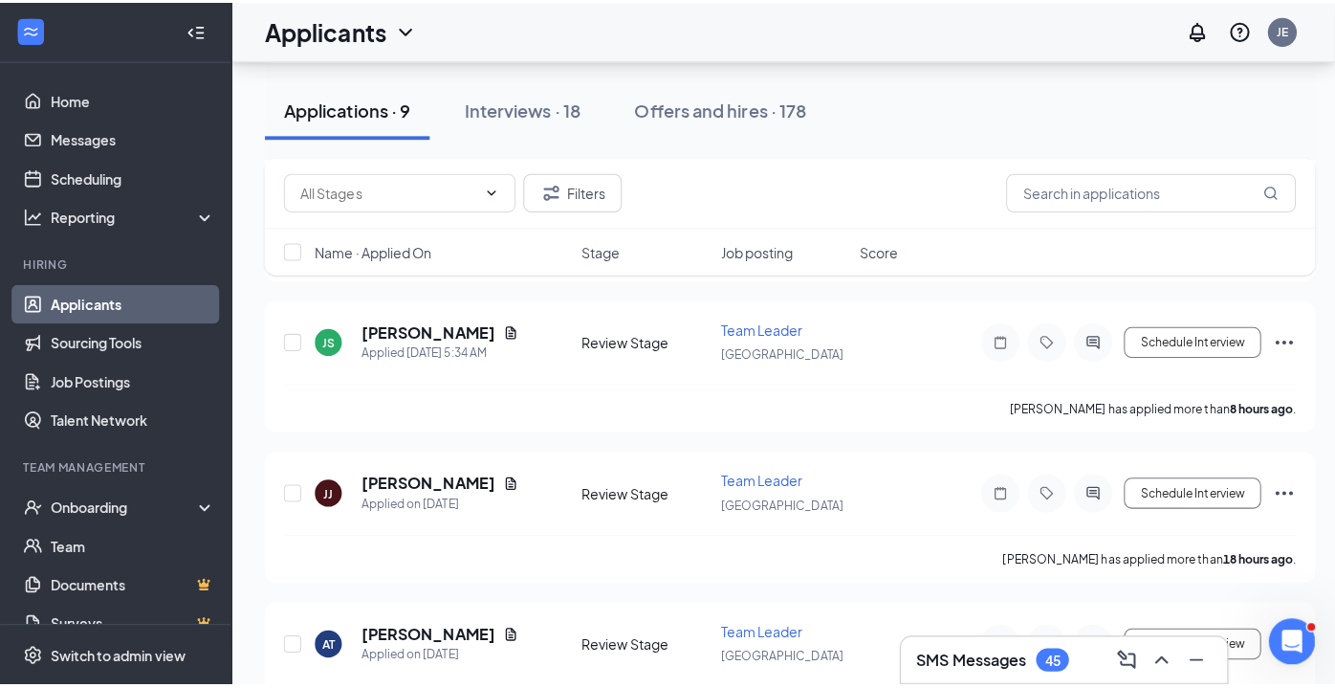
scroll to position [835, 0]
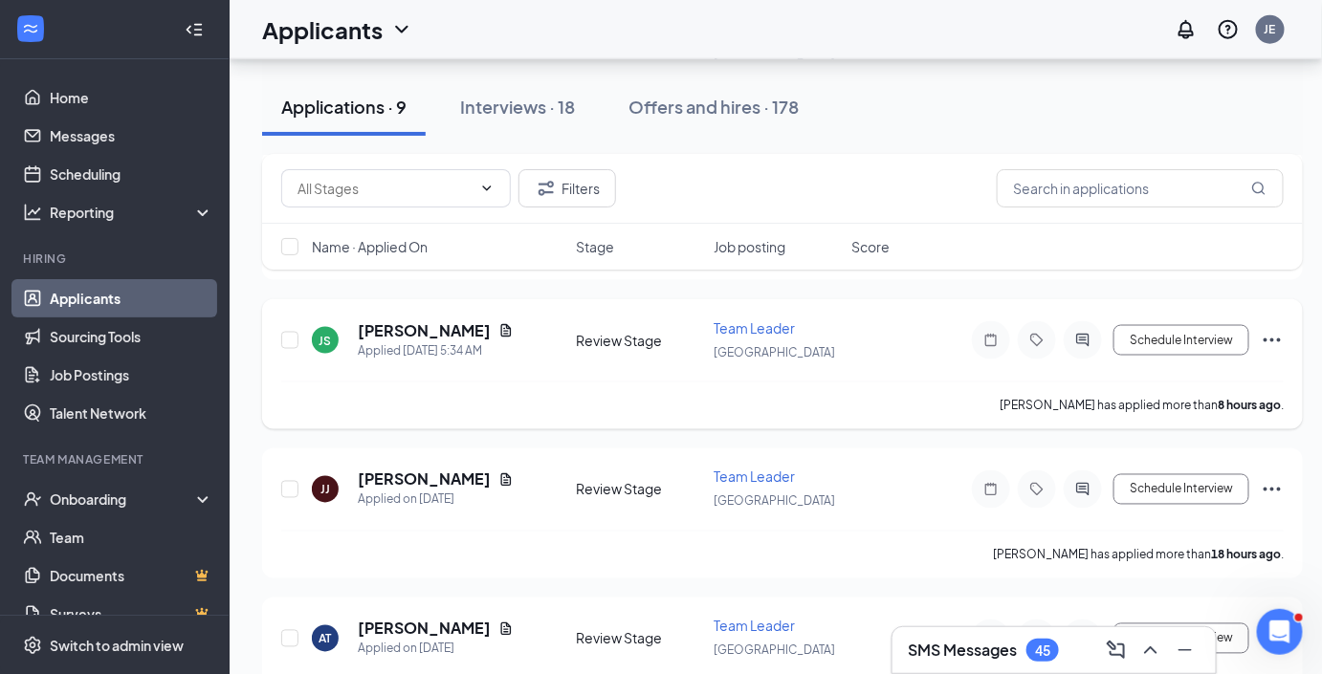
click at [415, 327] on h5 "[PERSON_NAME]" at bounding box center [424, 330] width 133 height 21
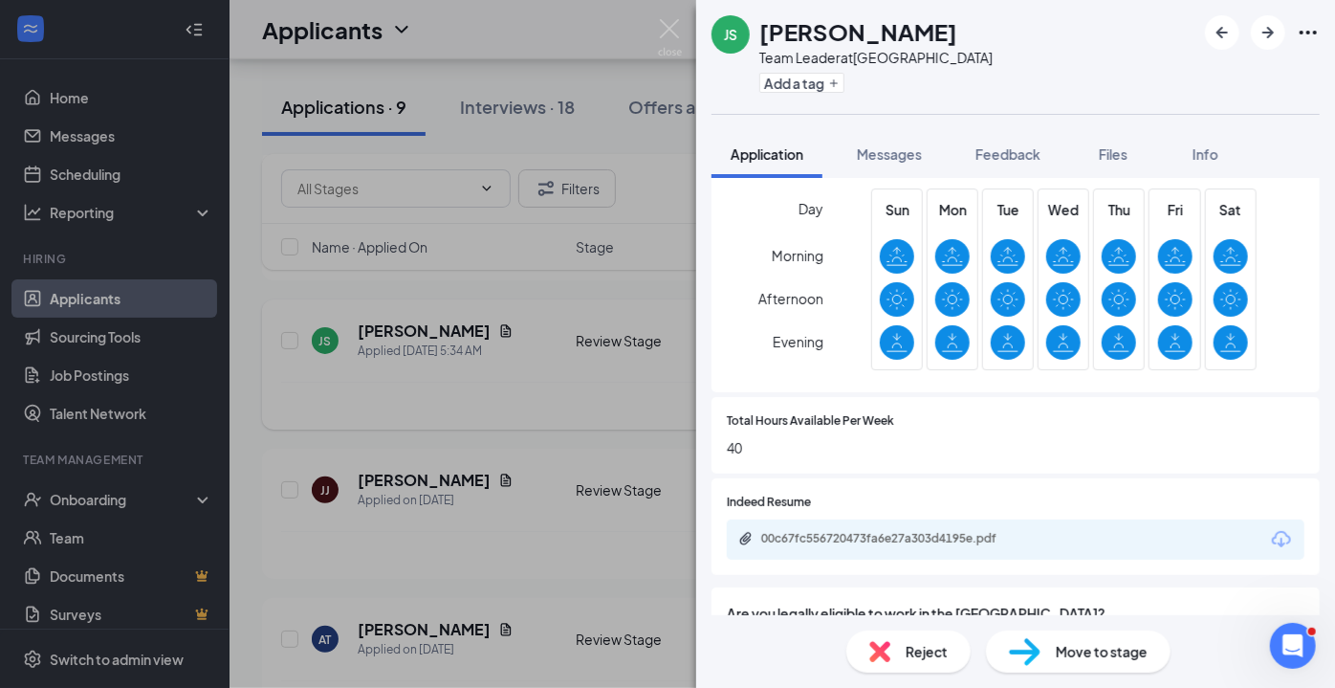
scroll to position [698, 0]
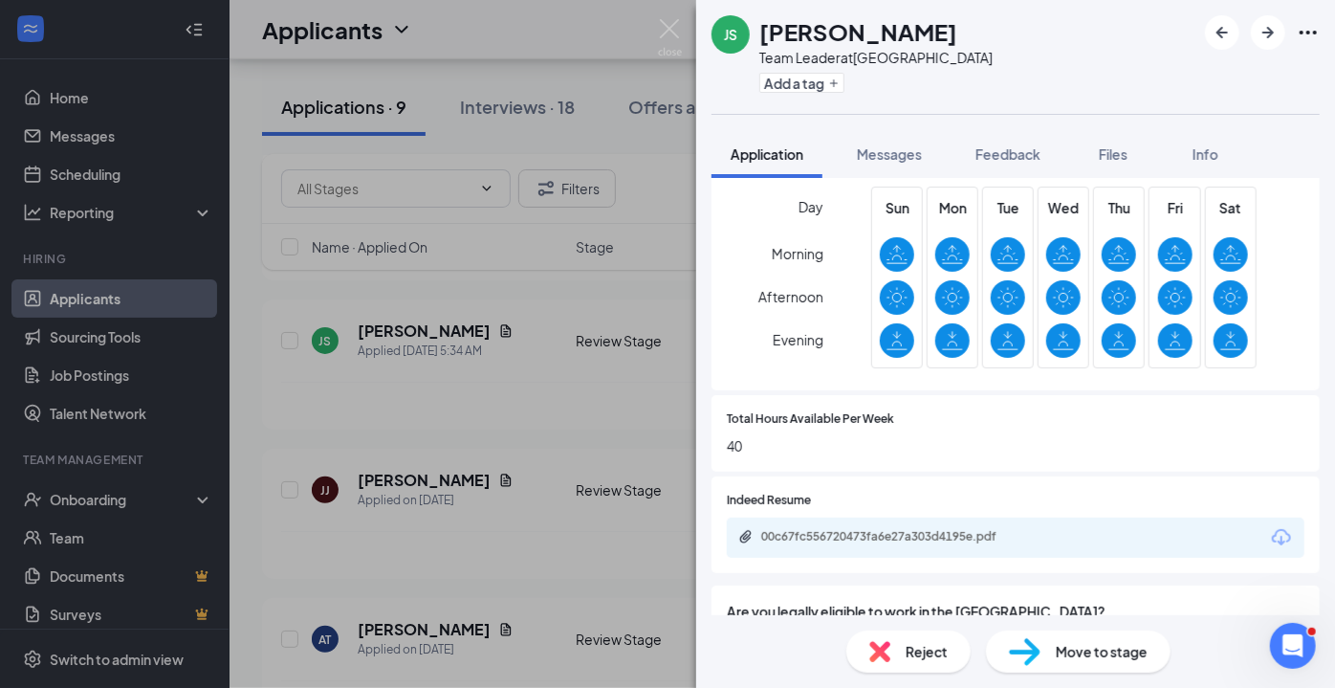
click at [975, 538] on div "00c67fc556720473fa6e27a303d4195e.pdf" at bounding box center [895, 536] width 268 height 15
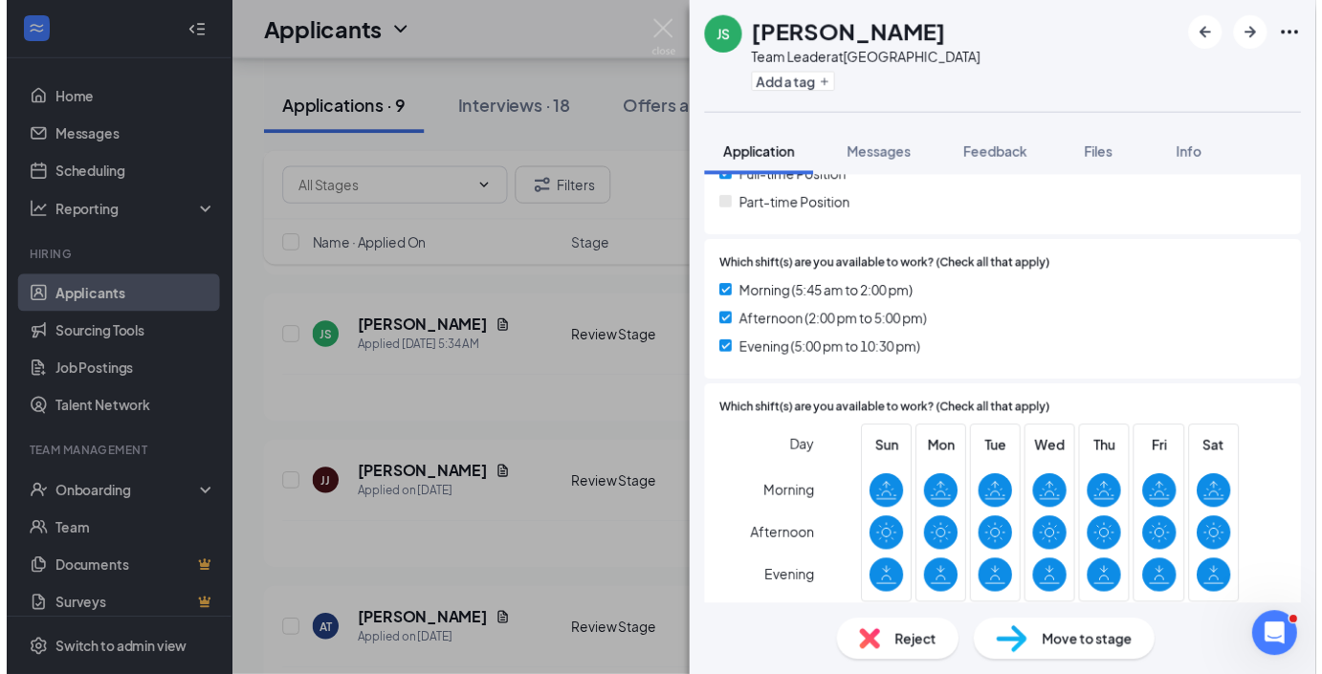
scroll to position [441, 0]
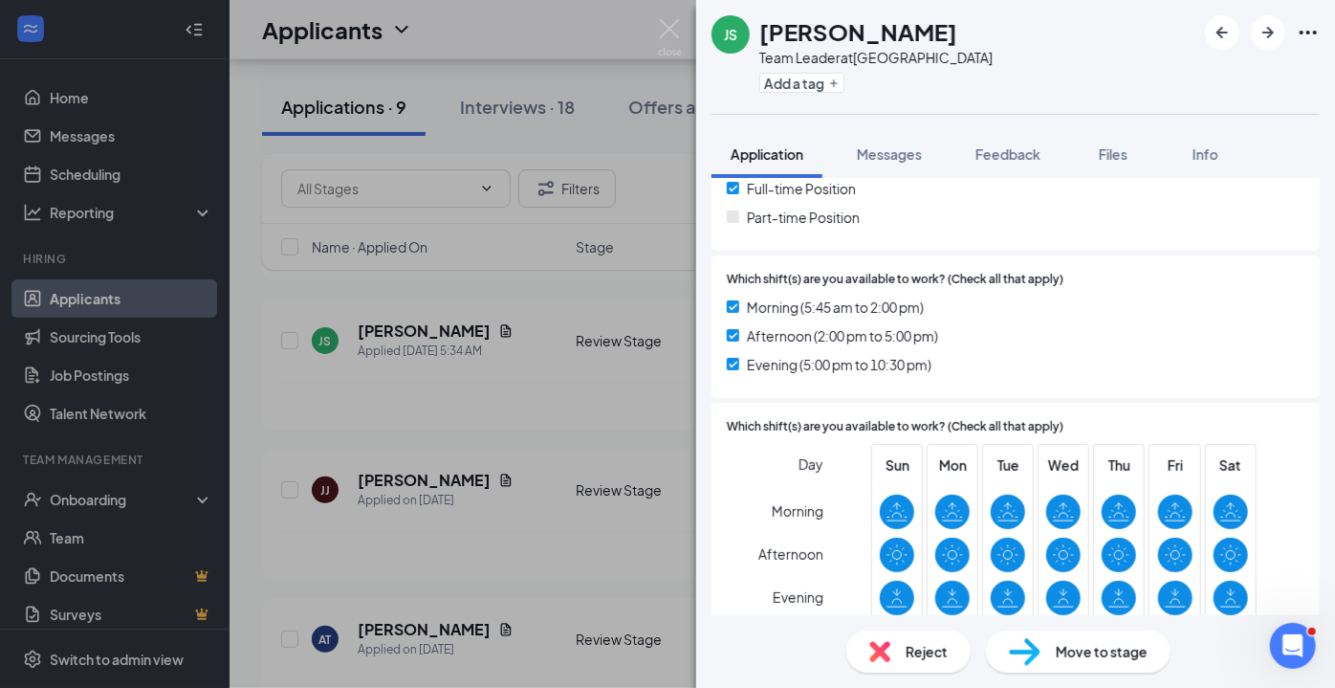
click at [671, 28] on img at bounding box center [670, 37] width 24 height 37
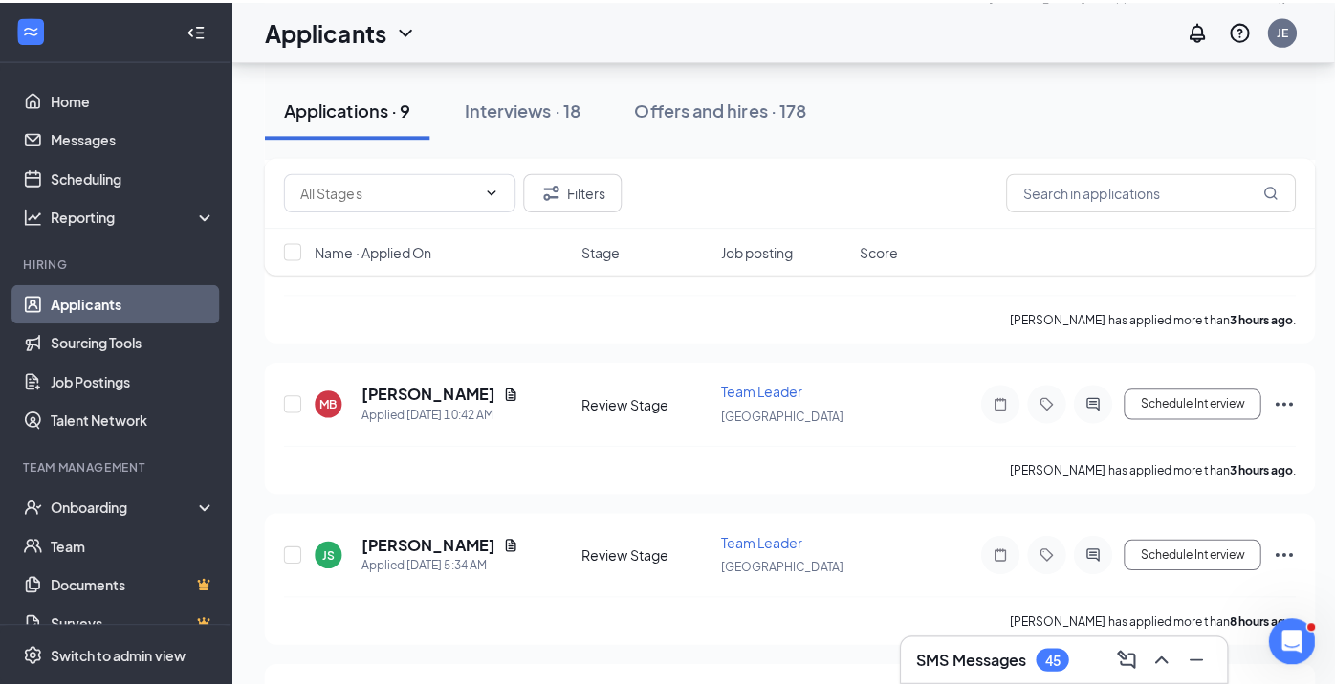
scroll to position [626, 0]
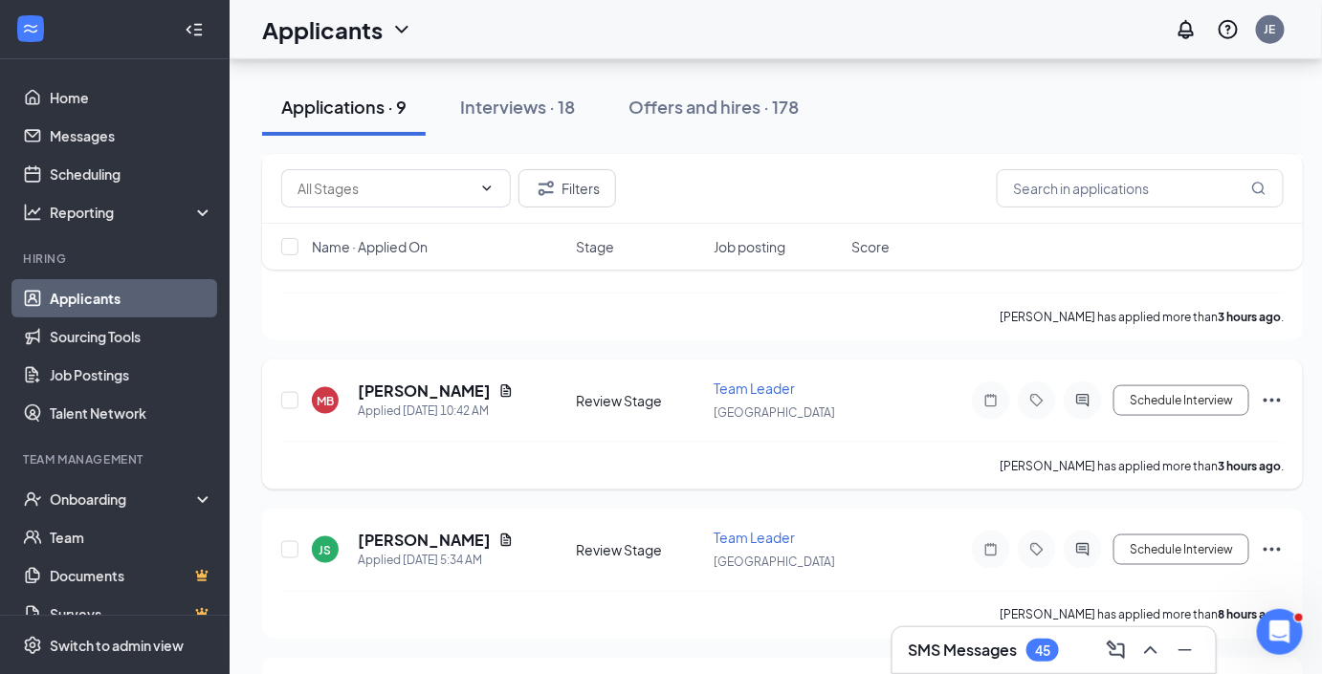
click at [431, 388] on h5 "[PERSON_NAME]" at bounding box center [424, 391] width 133 height 21
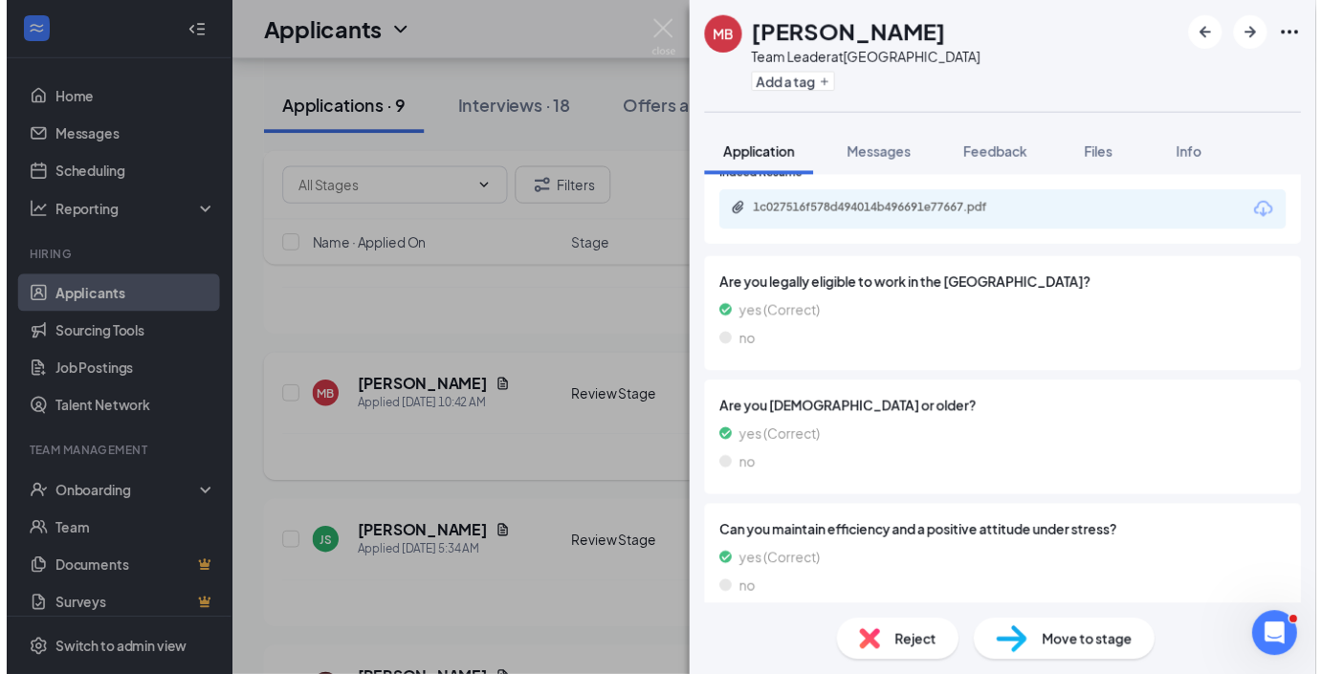
scroll to position [1023, 0]
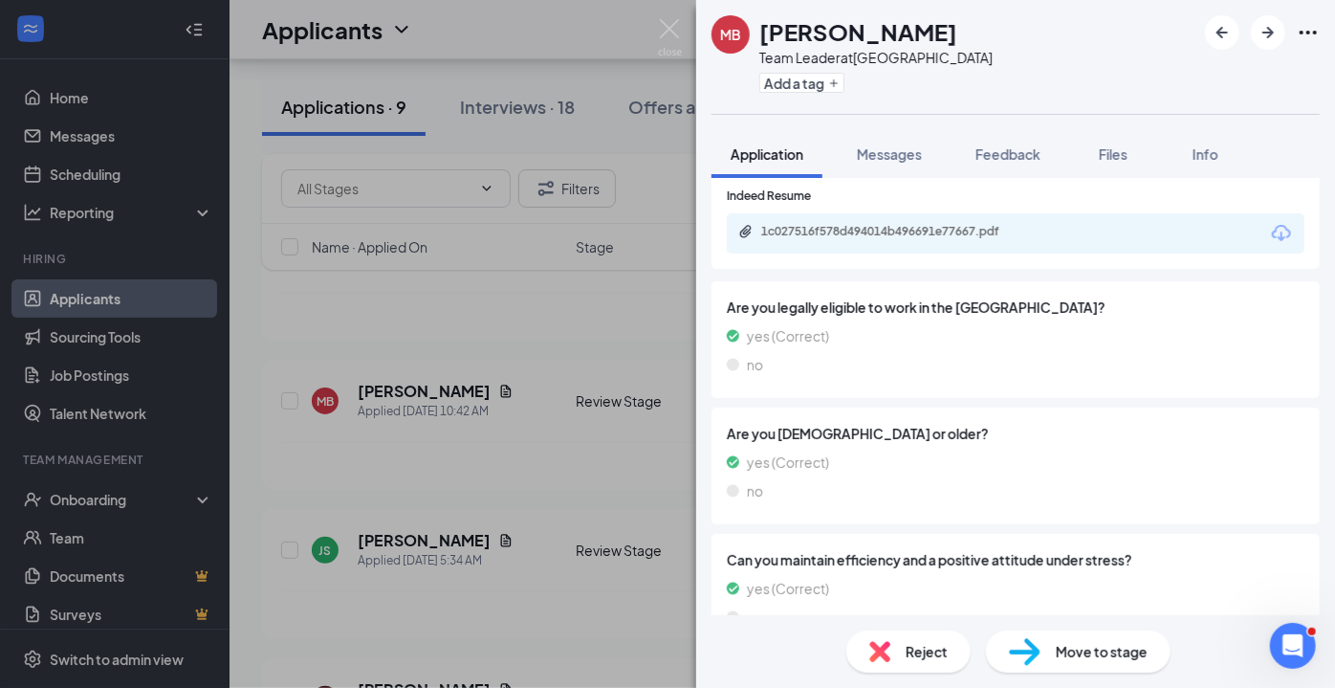
click at [1023, 224] on div "1c027516f578d494014b496691e77667.pdf" at bounding box center [893, 233] width 310 height 18
click at [663, 36] on img at bounding box center [670, 37] width 24 height 37
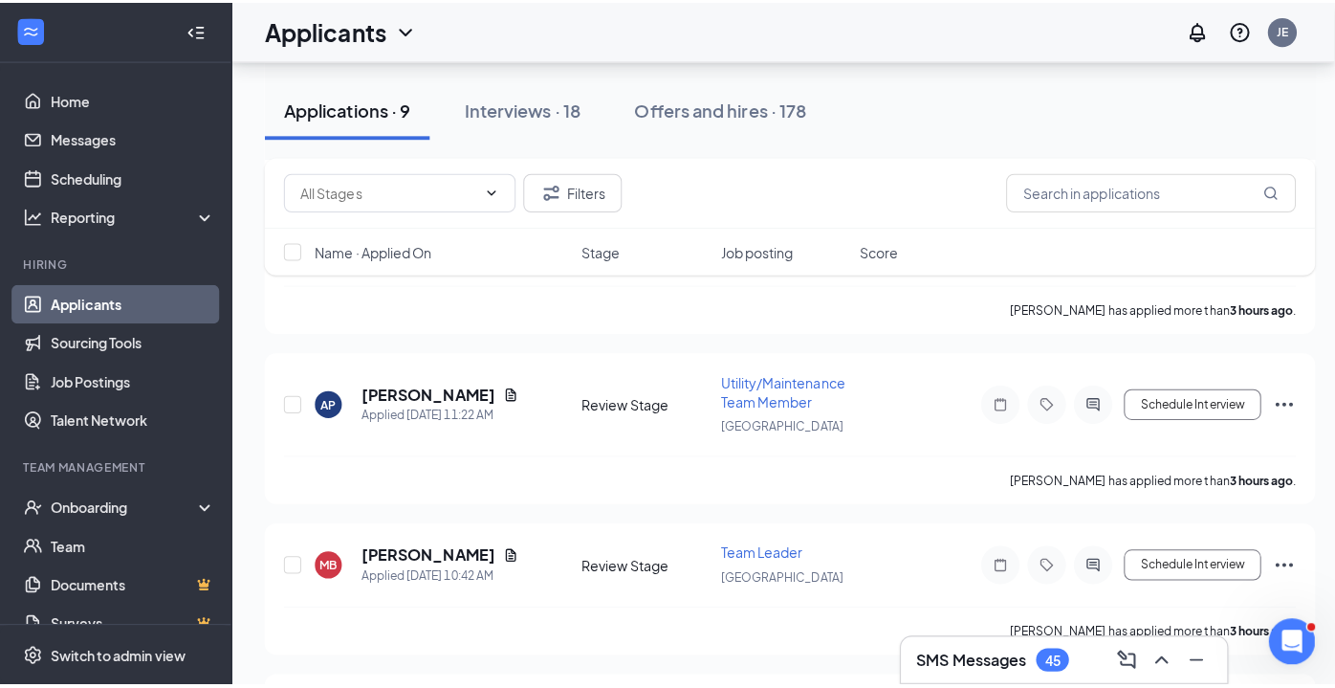
scroll to position [453, 0]
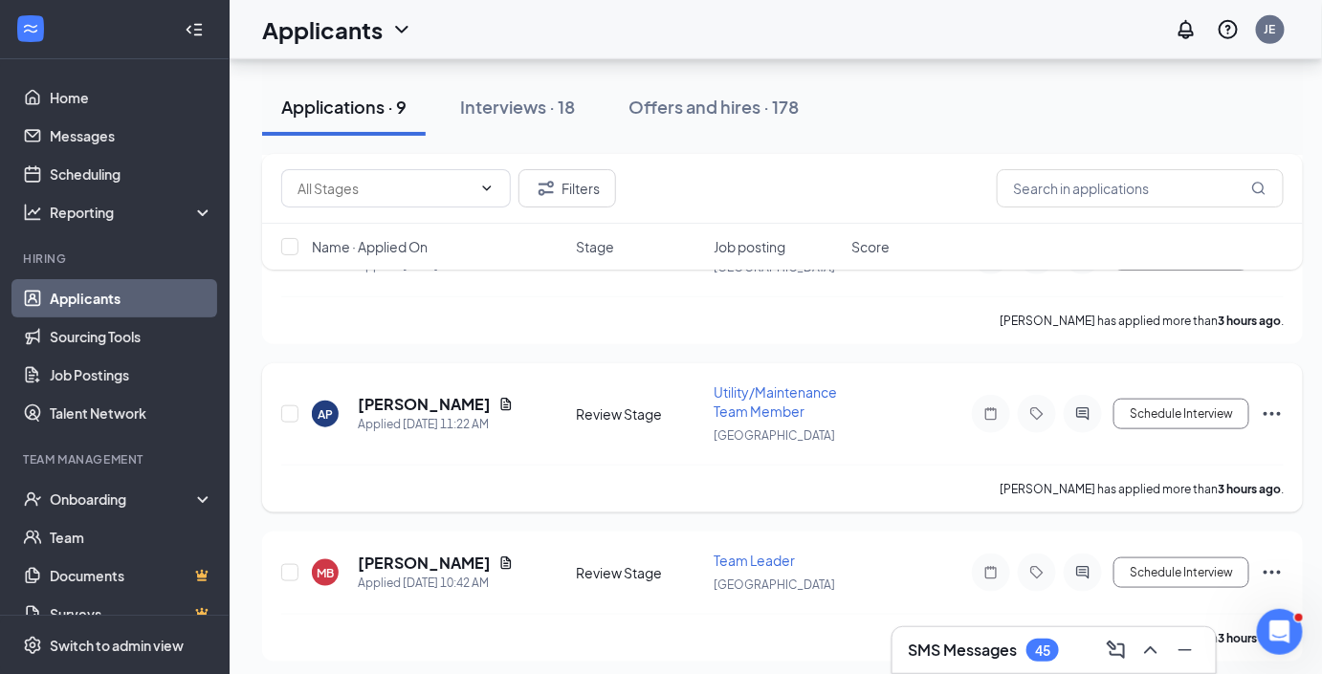
click at [429, 394] on h5 "[PERSON_NAME]" at bounding box center [424, 404] width 133 height 21
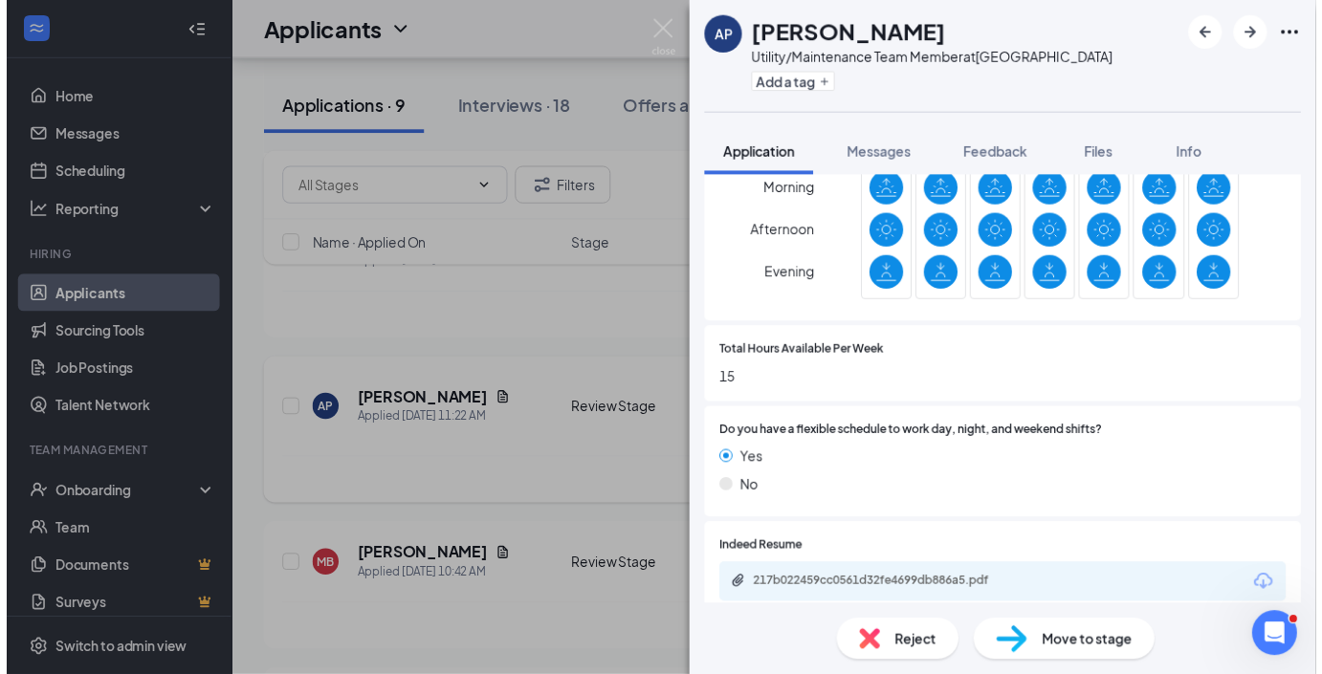
scroll to position [1018, 0]
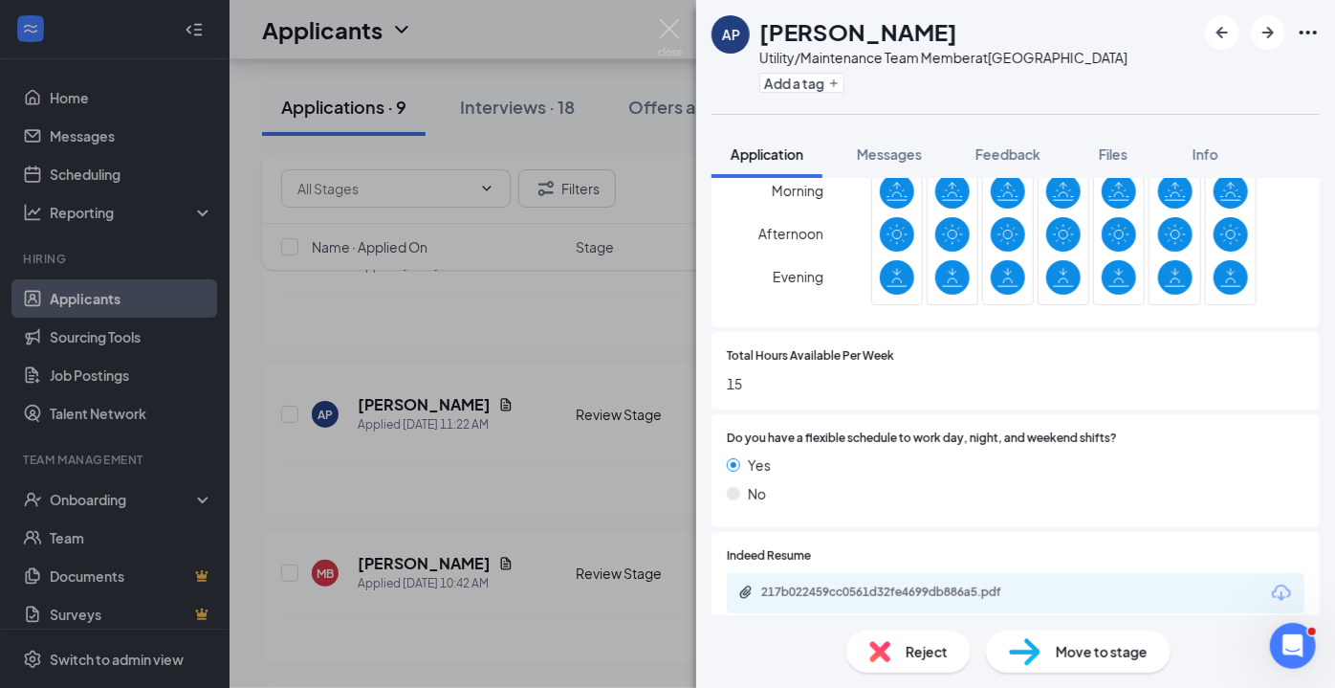
click at [937, 584] on div "217b022459cc0561d32fe4699db886a5.pdf" at bounding box center [895, 591] width 268 height 15
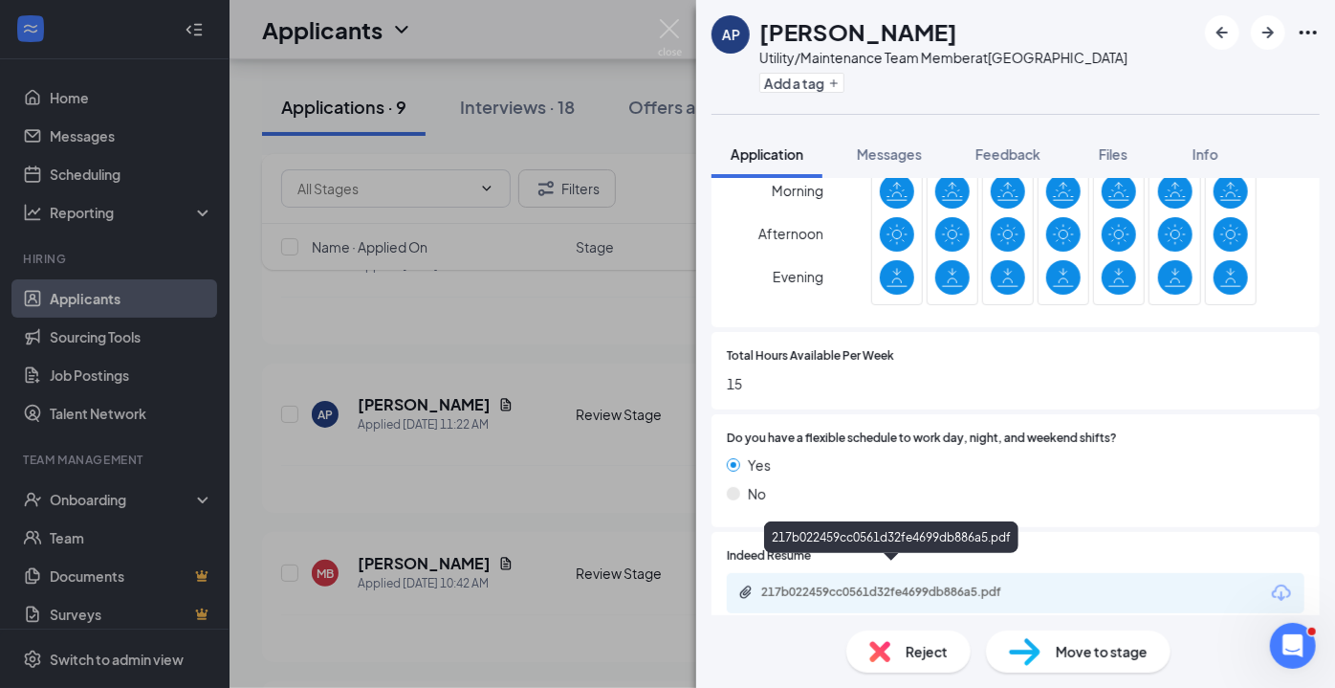
click at [660, 24] on img at bounding box center [670, 37] width 24 height 37
